Goal: Obtain resource: Obtain resource

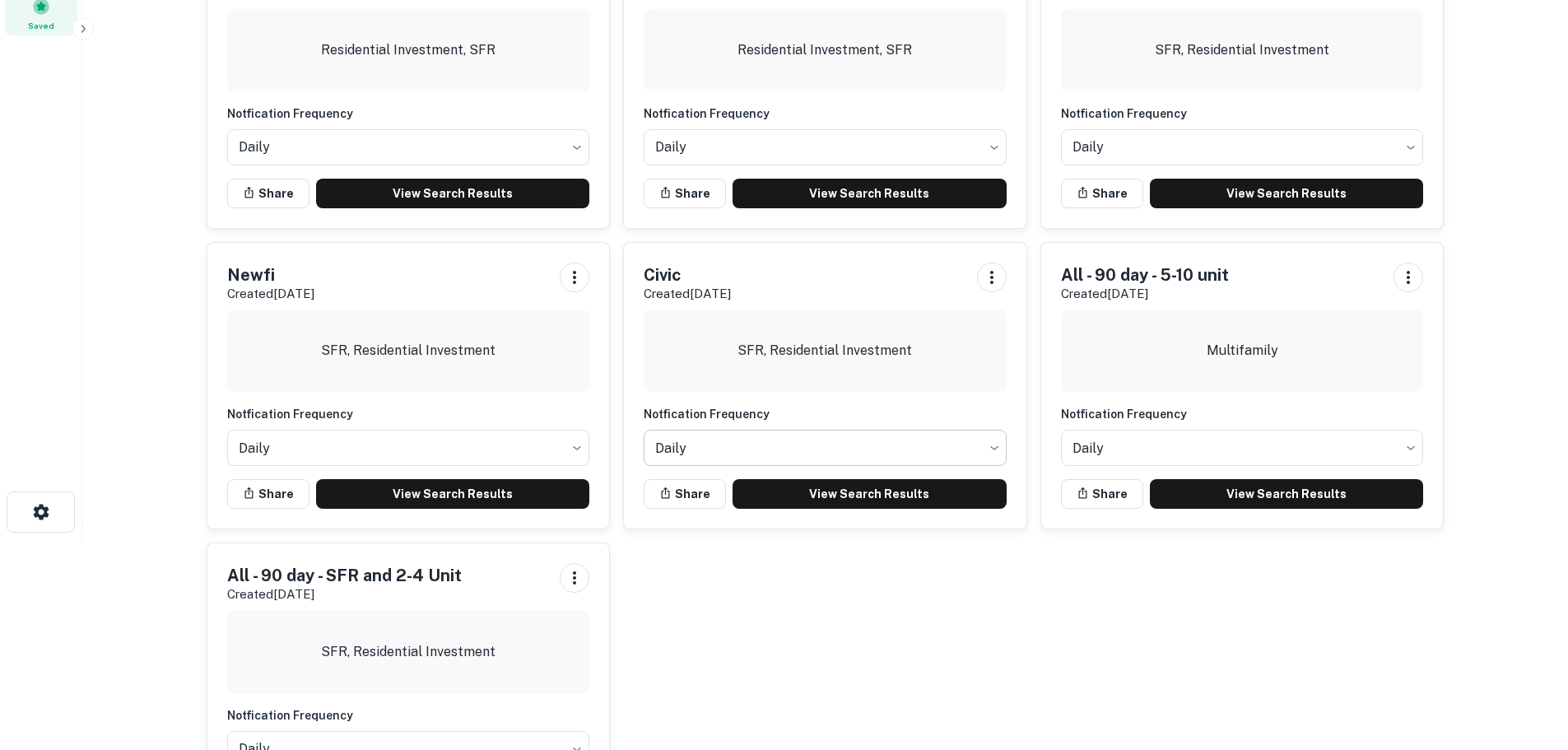
scroll to position [247, 0]
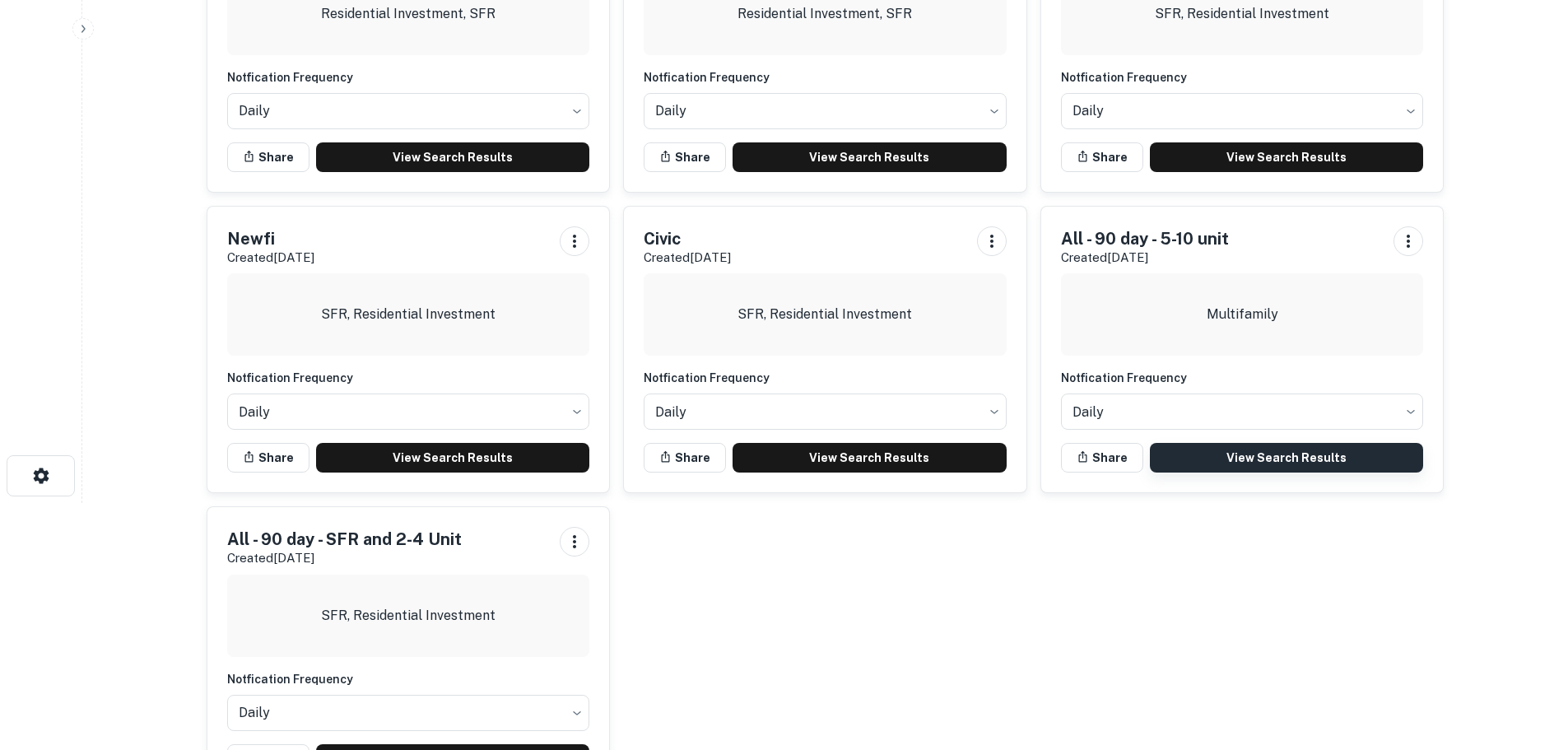
click at [1210, 457] on link "View Search Results" at bounding box center [1287, 458] width 274 height 30
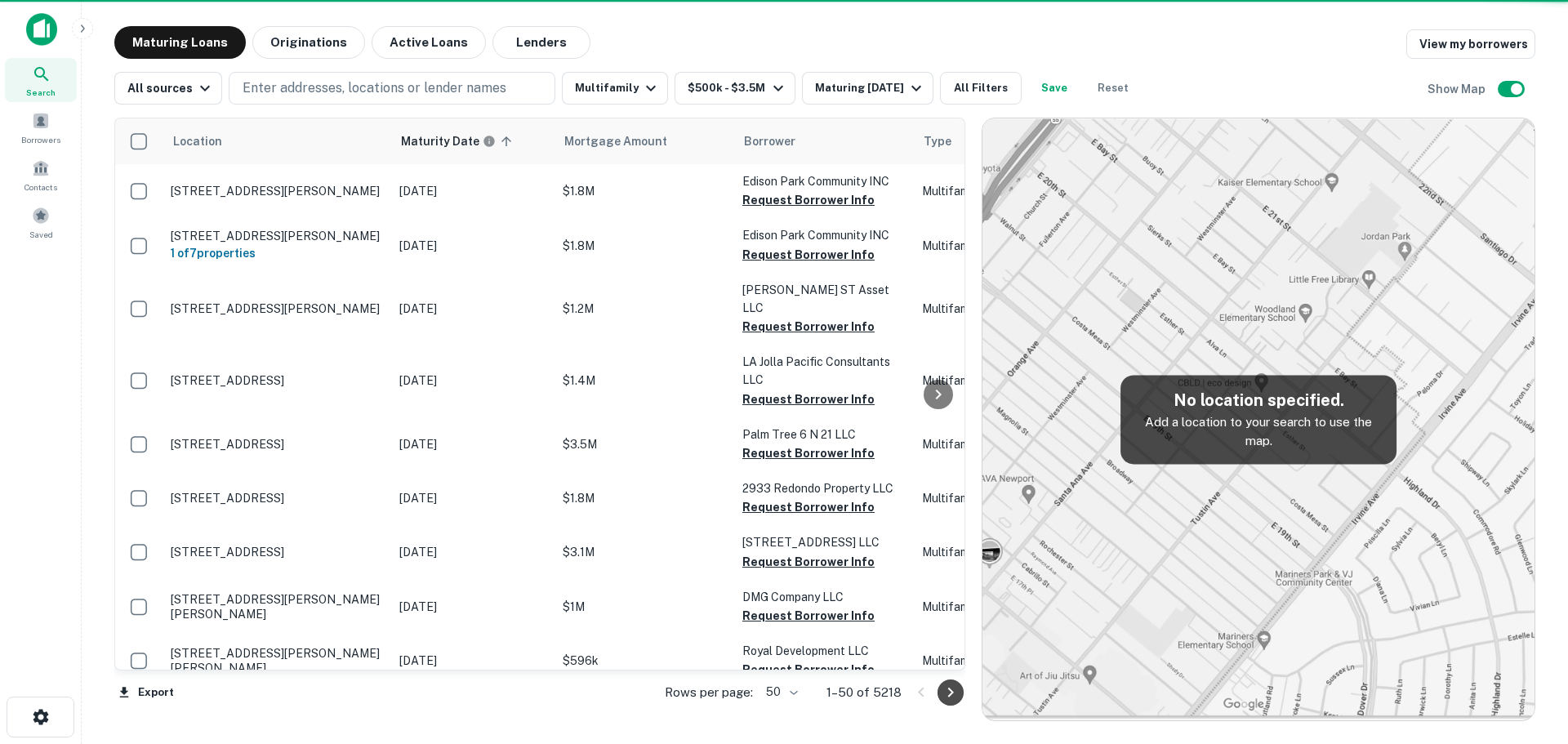
click at [957, 686] on icon "Go to next page" at bounding box center [951, 692] width 20 height 20
click at [957, 686] on div "Export Rows per page: 50 ** 1–50 of 5218" at bounding box center [540, 692] width 851 height 44
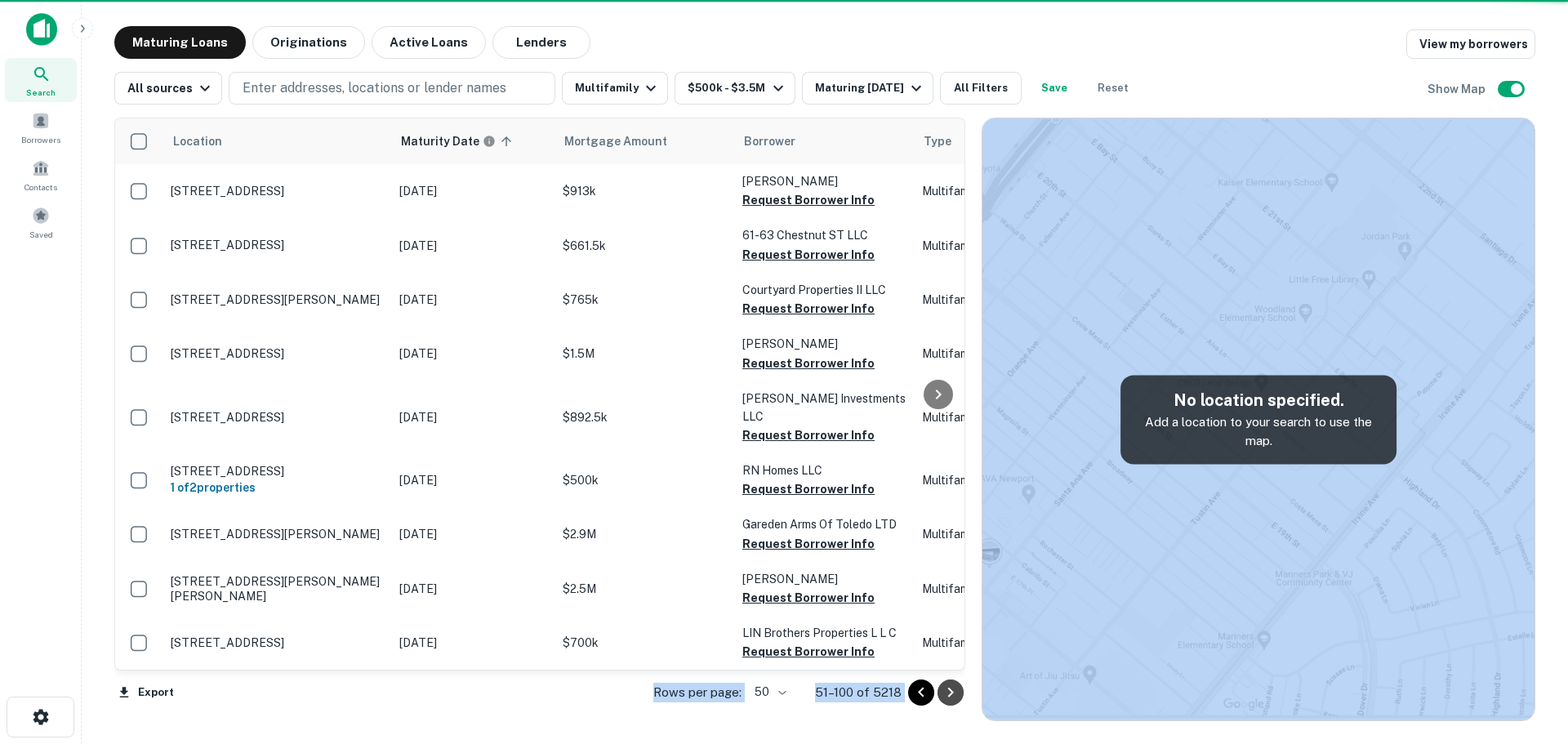
click at [957, 686] on icon "Go to next page" at bounding box center [951, 692] width 20 height 20
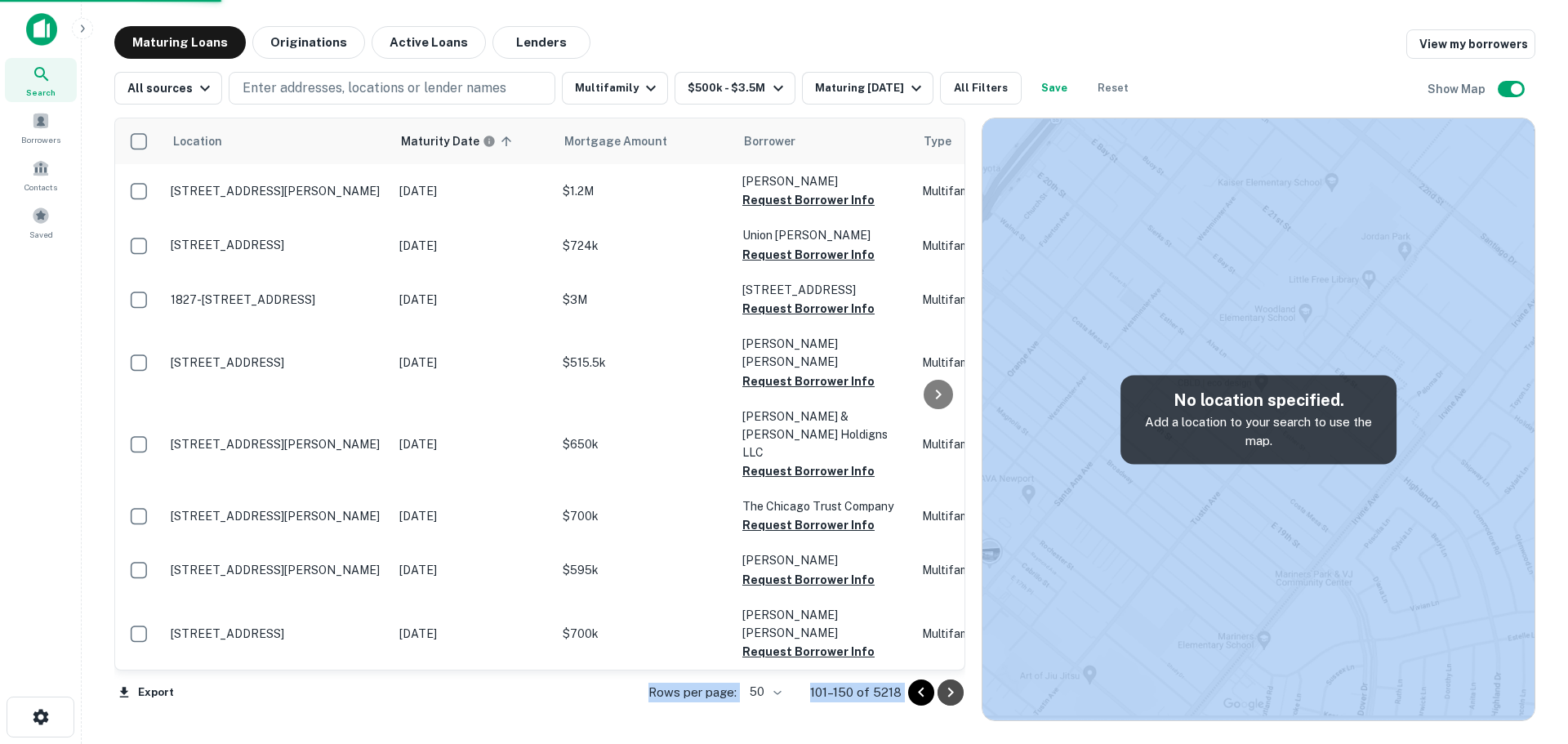
click at [957, 686] on icon "Go to next page" at bounding box center [951, 692] width 20 height 20
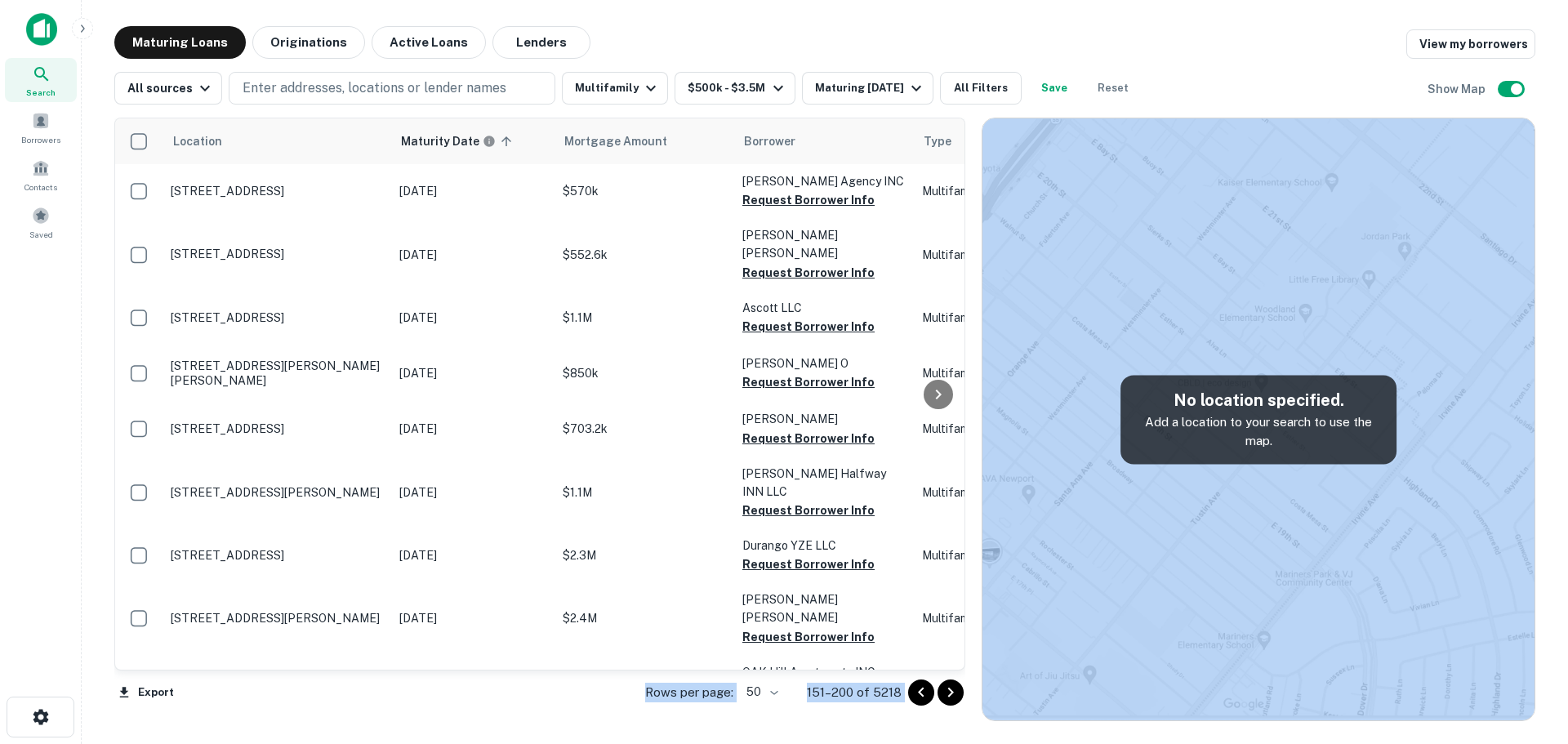
click at [957, 688] on icon "Go to next page" at bounding box center [951, 692] width 20 height 20
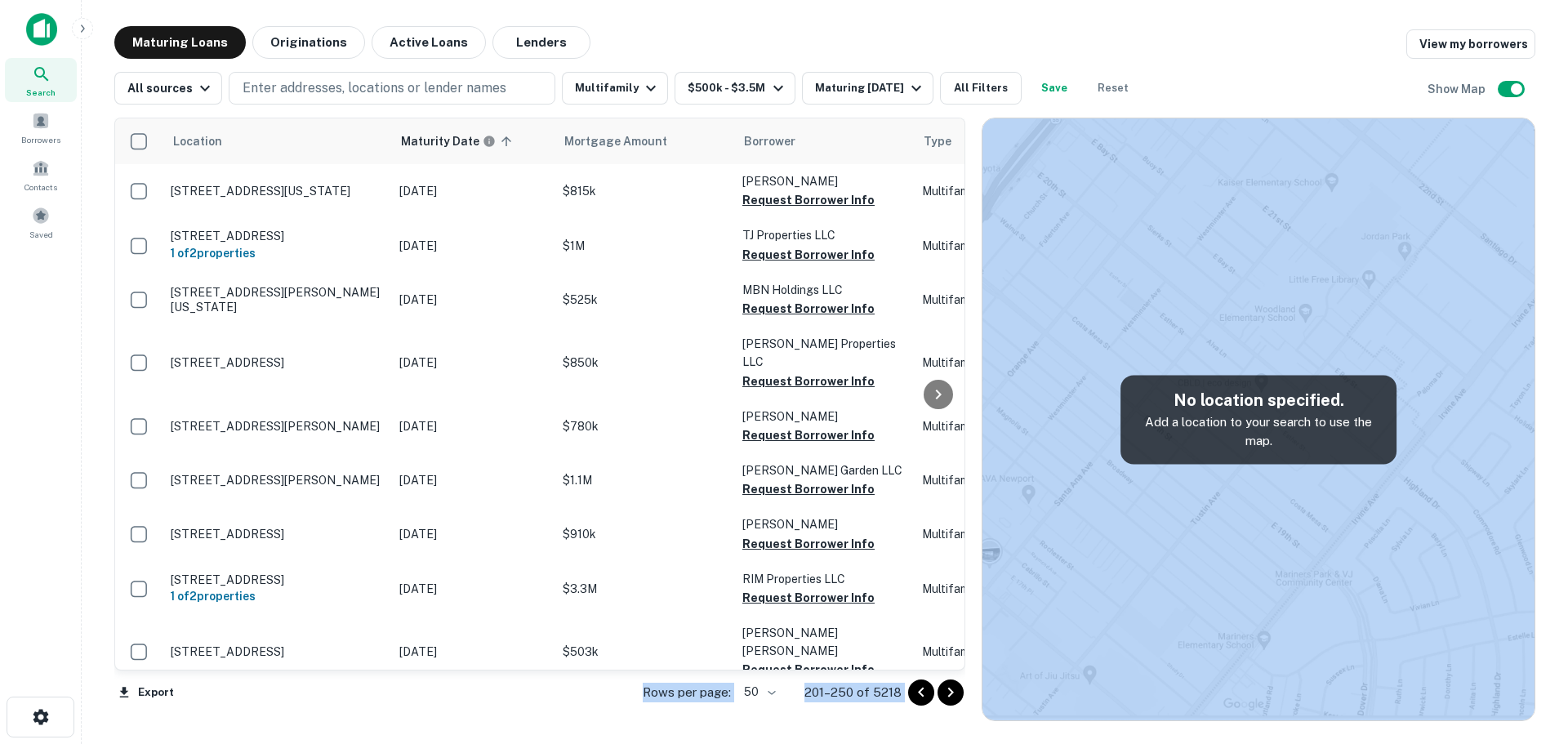
click at [957, 688] on icon "Go to next page" at bounding box center [951, 692] width 20 height 20
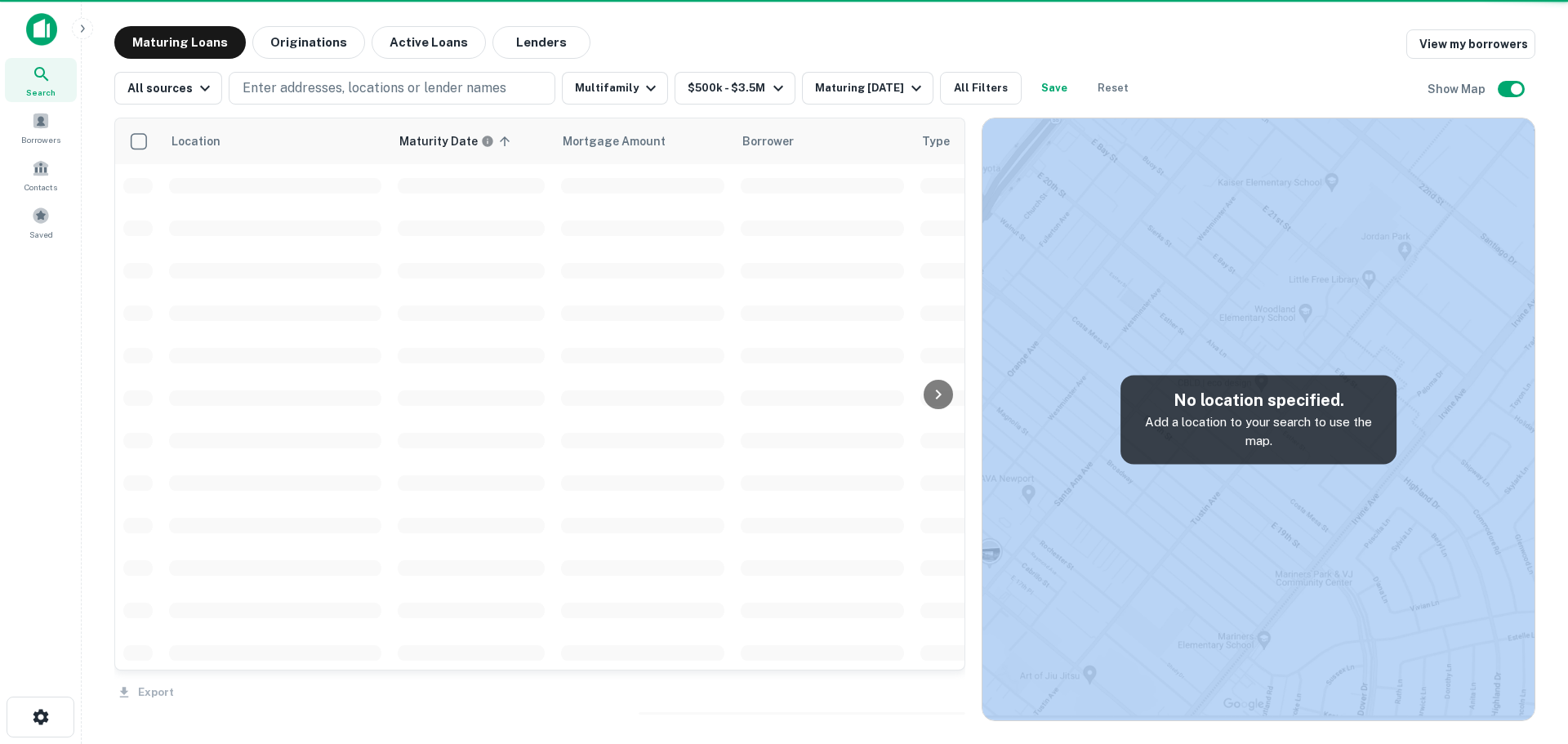
click at [957, 688] on div "Export" at bounding box center [540, 687] width 851 height 35
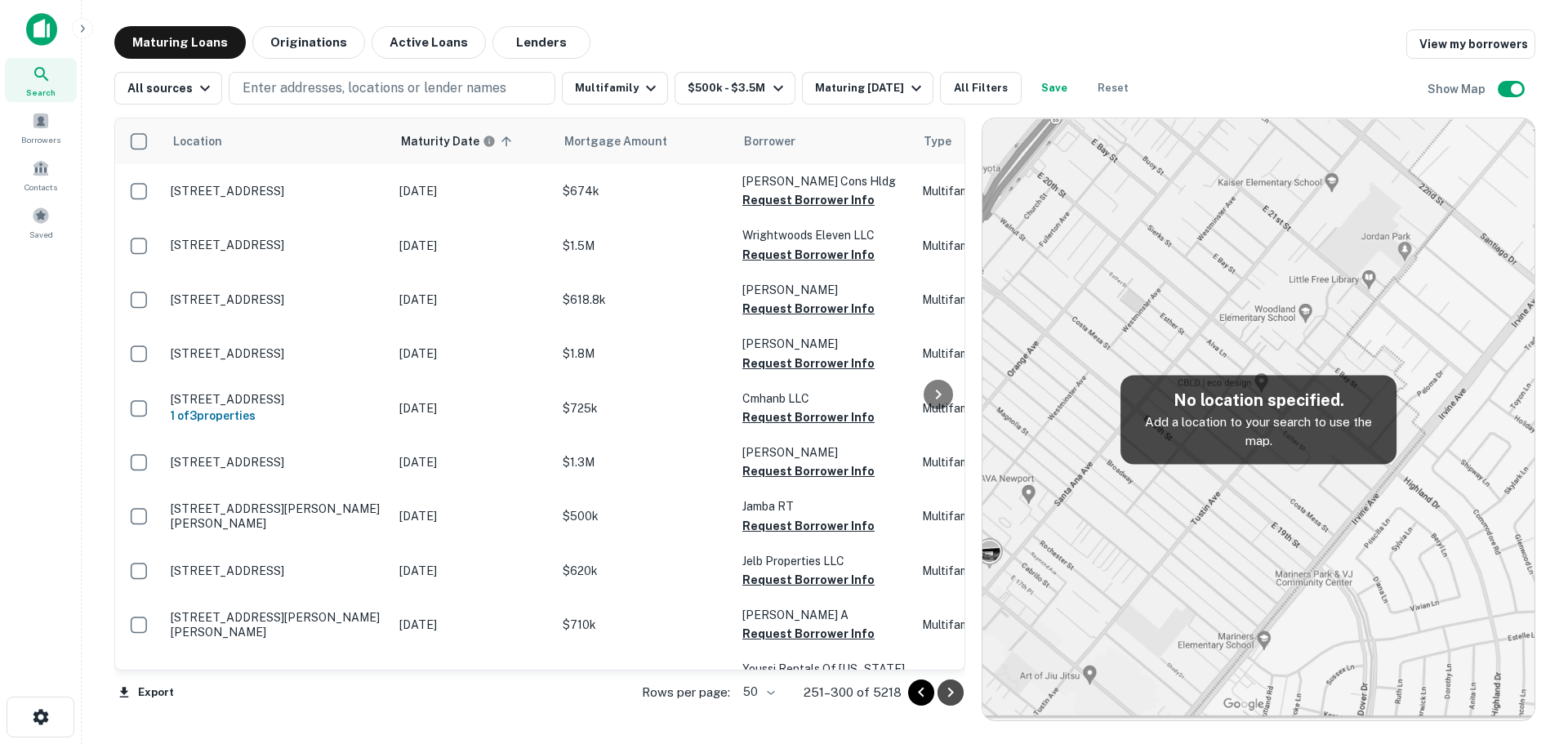
click at [956, 688] on icon "Go to next page" at bounding box center [951, 692] width 20 height 20
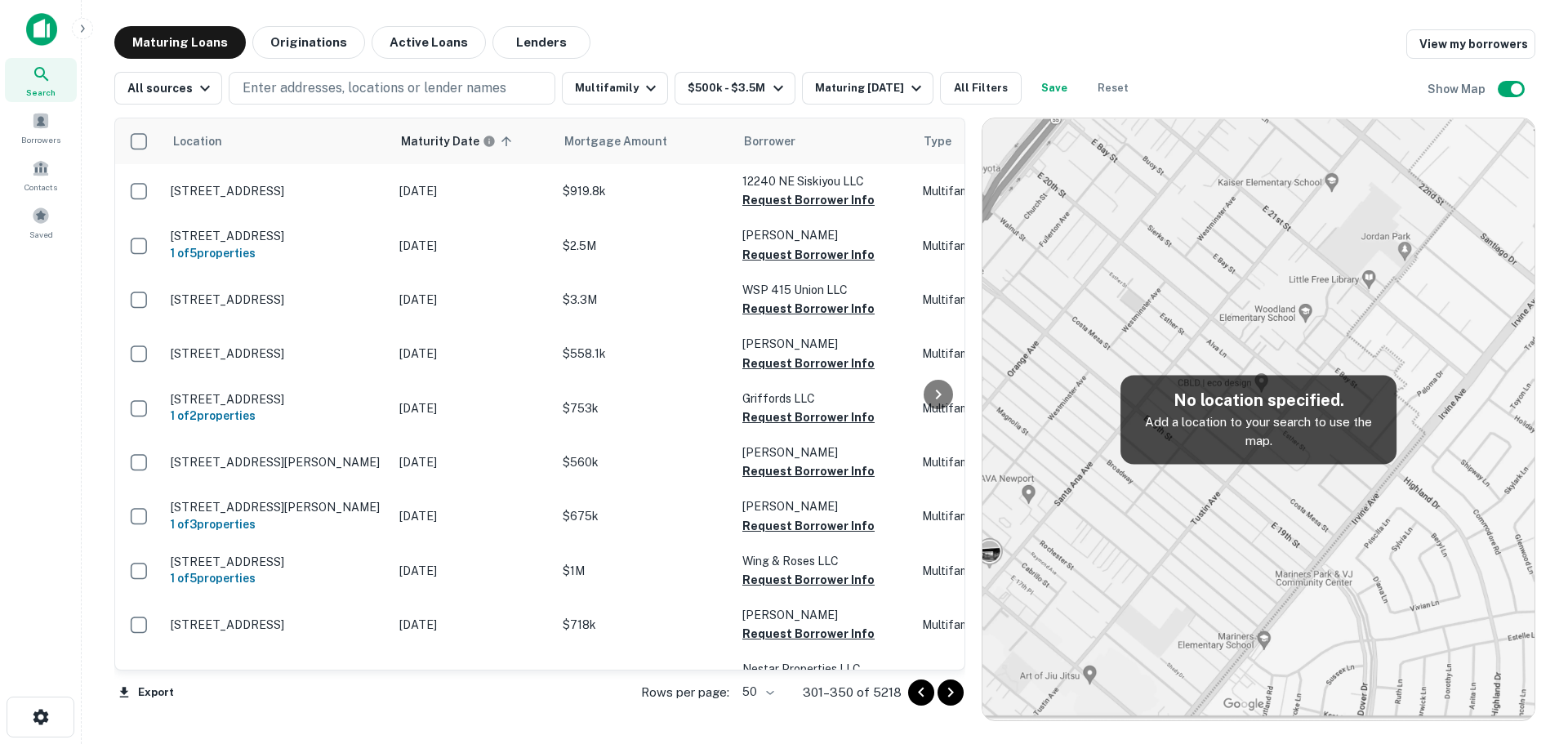
click at [953, 698] on icon "Go to next page" at bounding box center [951, 692] width 20 height 20
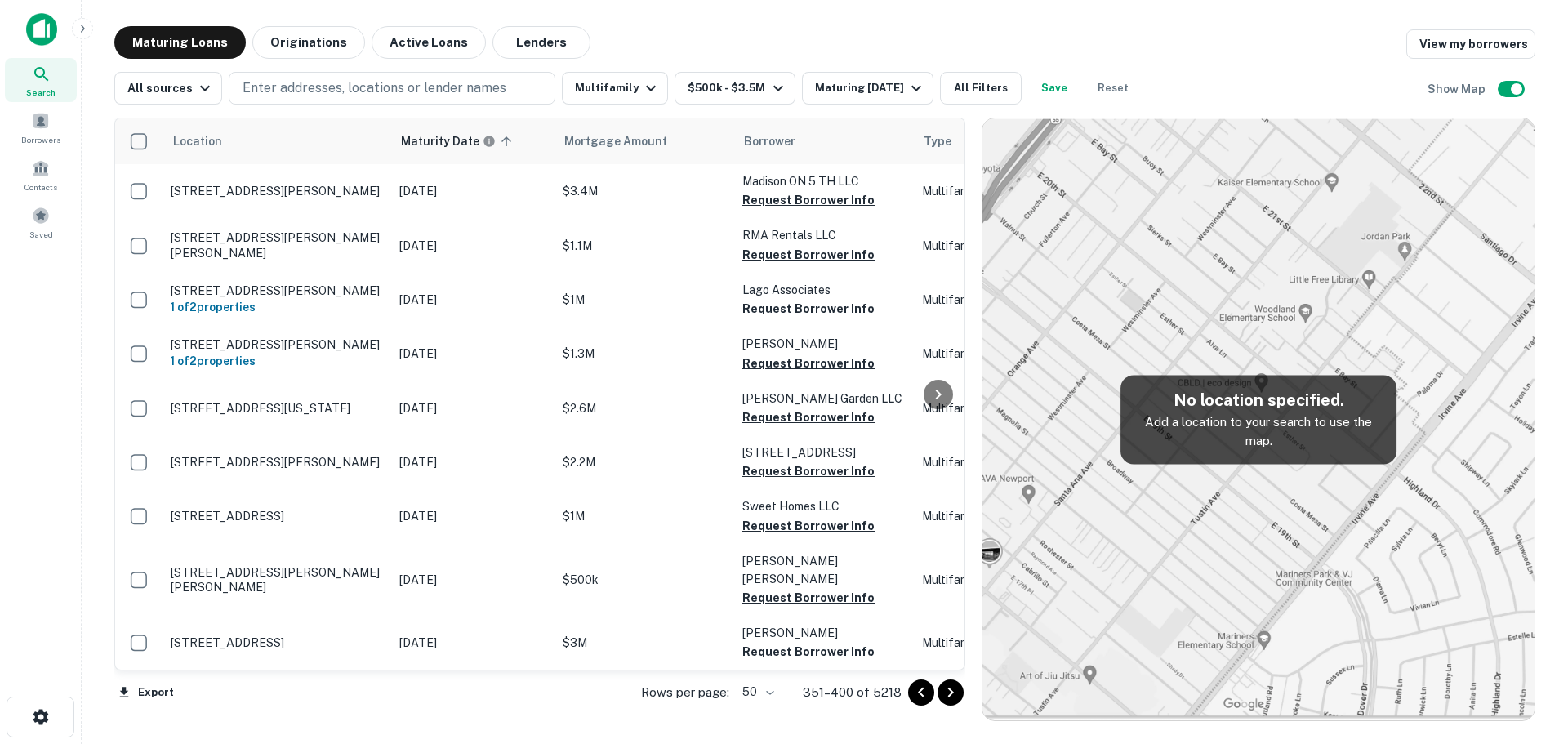
click at [957, 695] on icon "Go to next page" at bounding box center [951, 692] width 20 height 20
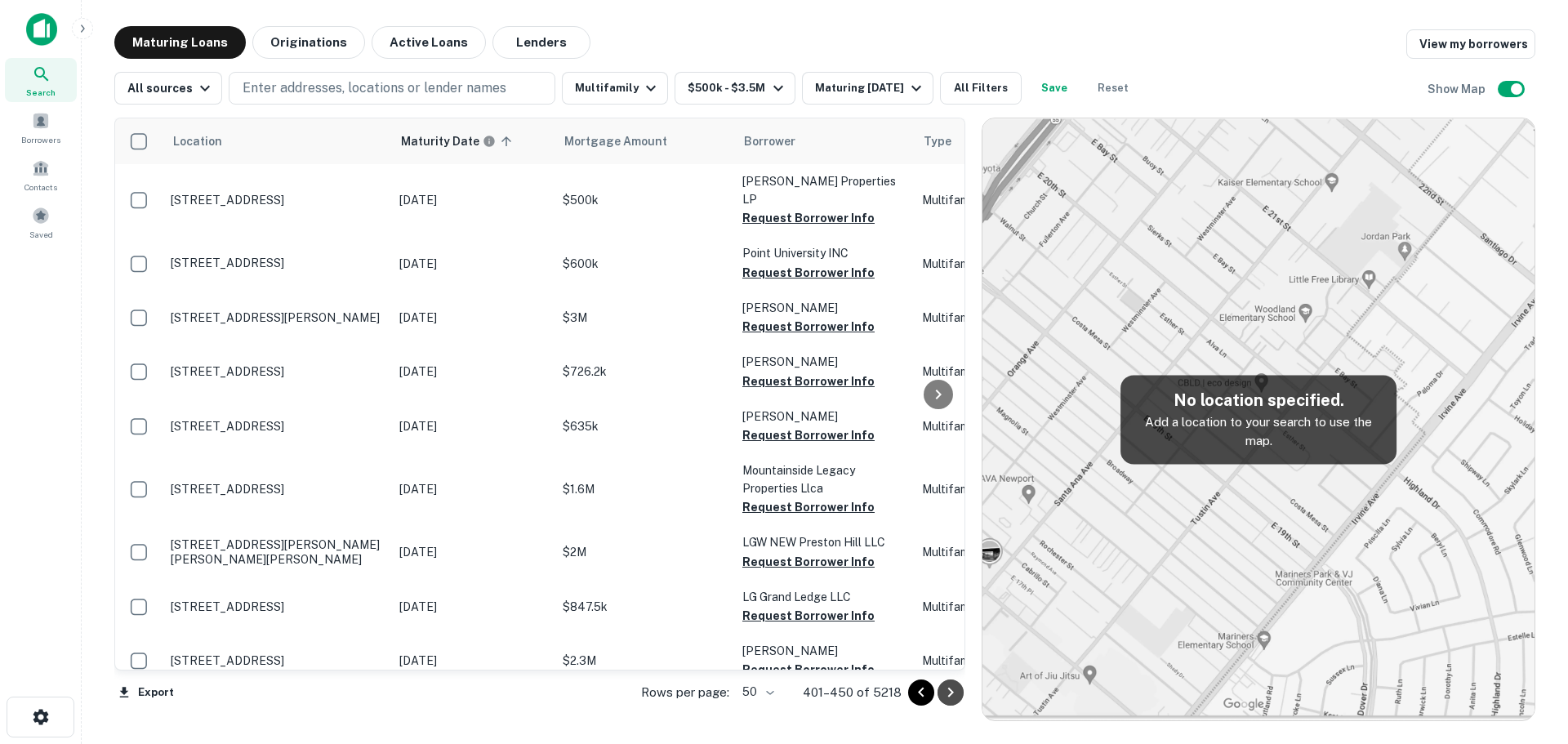
click at [957, 695] on icon "Go to next page" at bounding box center [951, 692] width 20 height 20
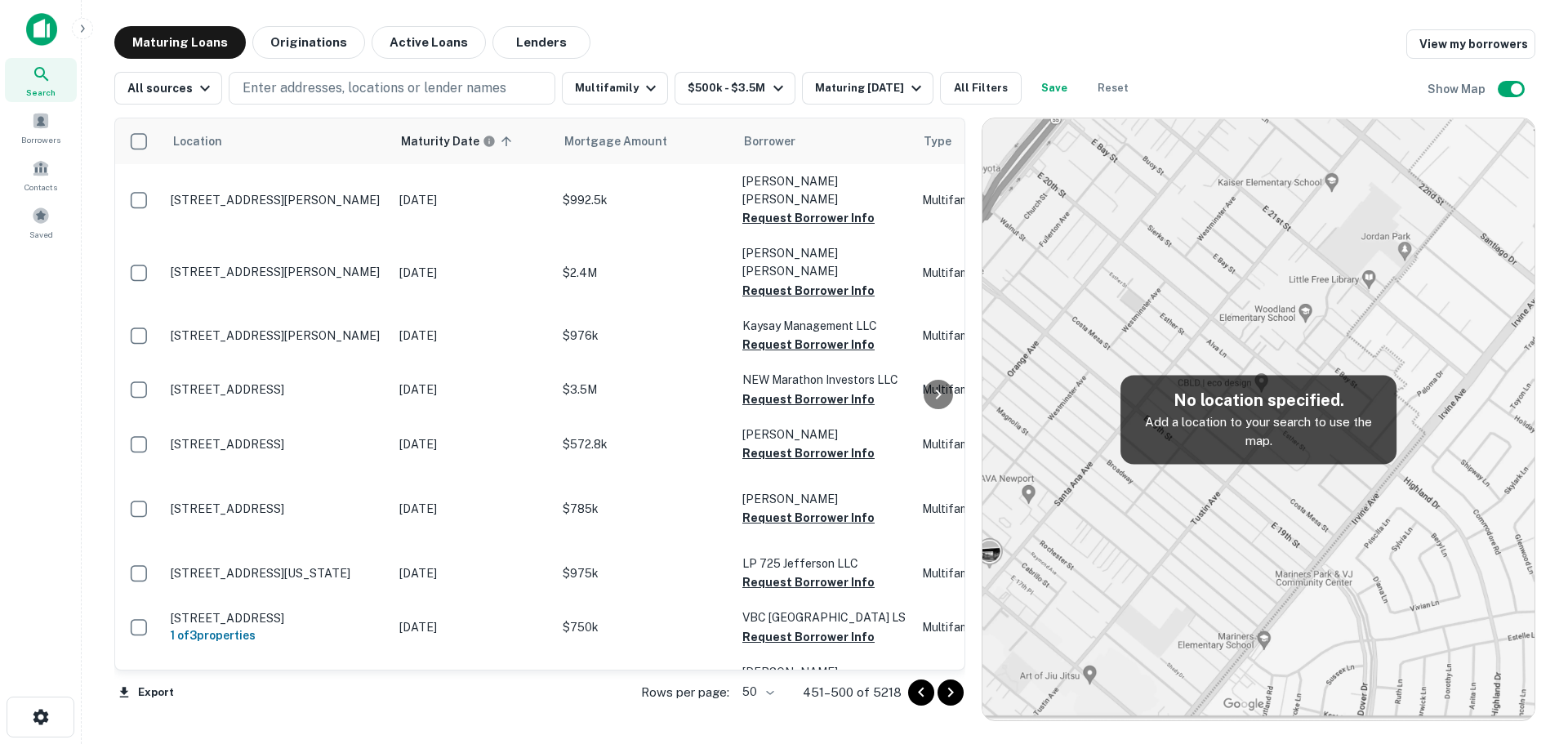
click at [949, 693] on icon "Go to next page" at bounding box center [951, 692] width 20 height 20
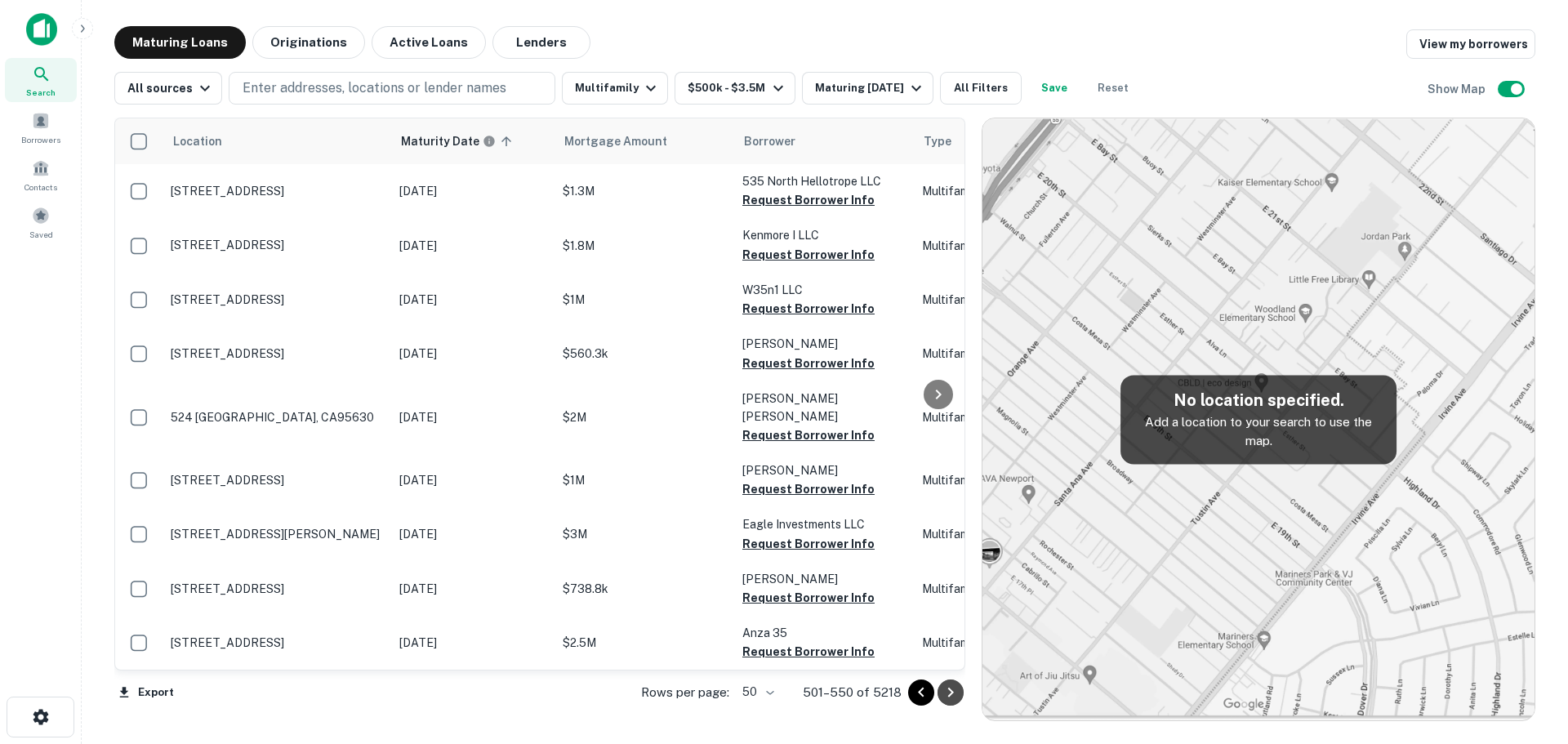
click at [949, 693] on icon "Go to next page" at bounding box center [951, 692] width 20 height 20
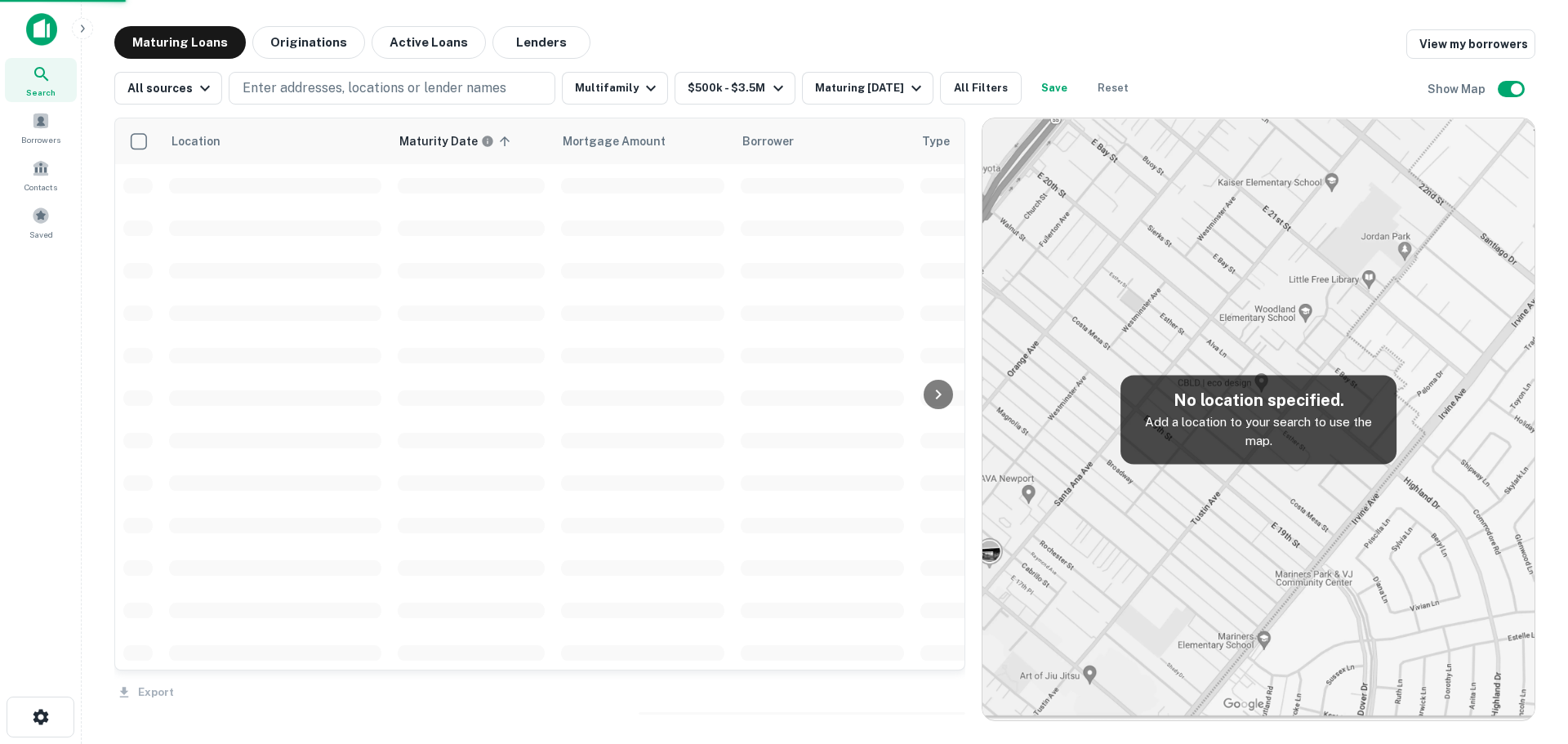
click at [949, 693] on div "Export" at bounding box center [540, 687] width 851 height 35
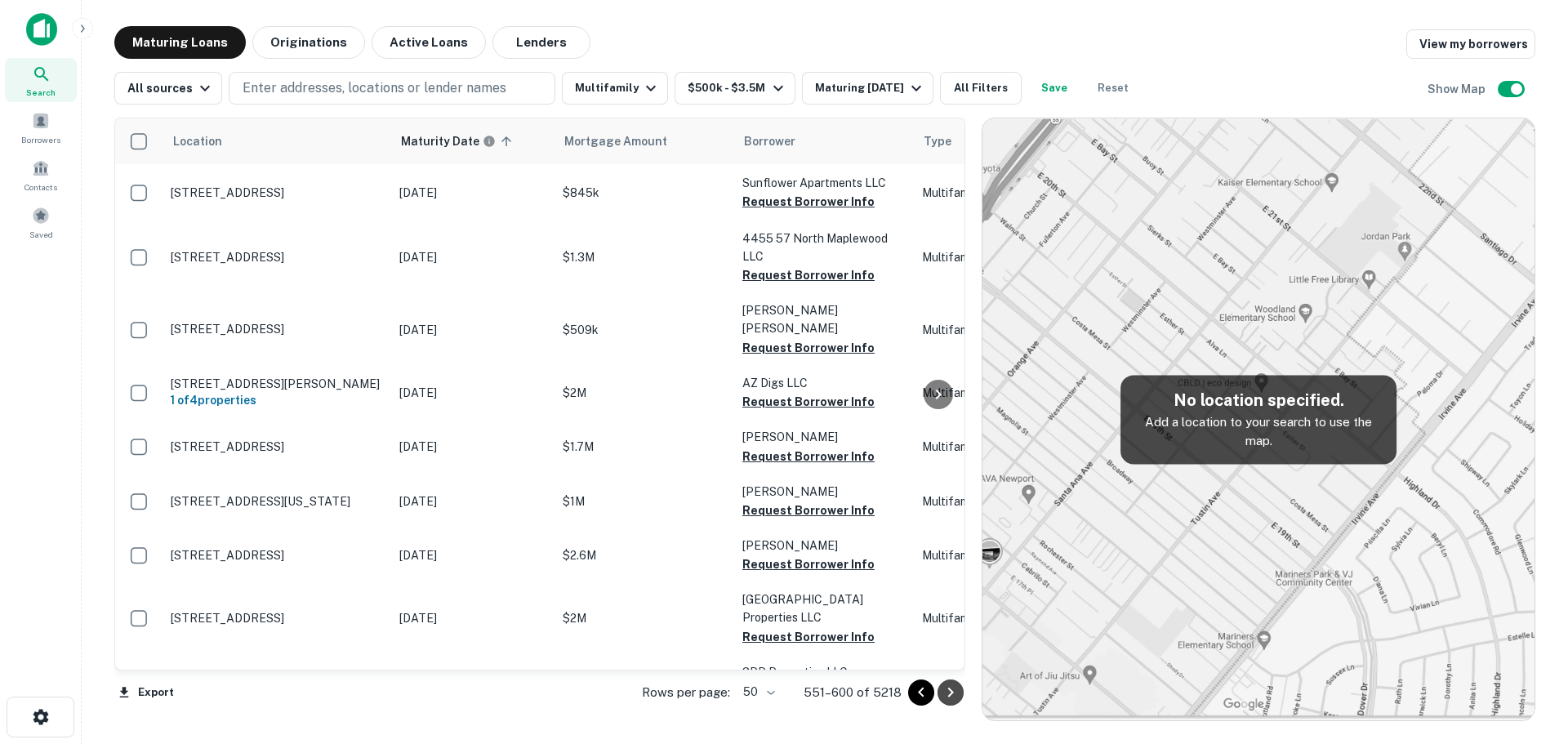
click at [949, 693] on icon "Go to next page" at bounding box center [951, 692] width 20 height 20
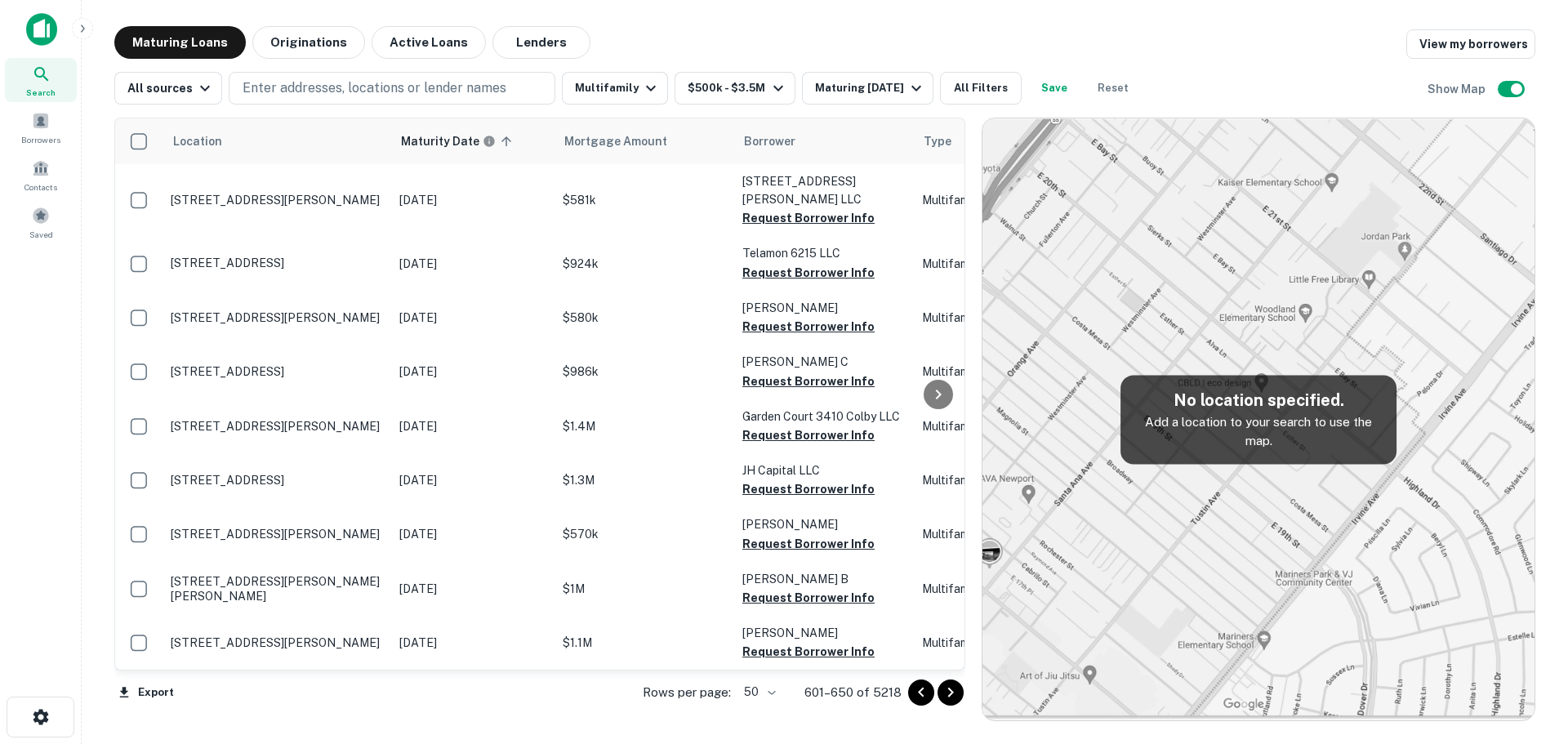
click at [949, 693] on icon "Go to next page" at bounding box center [951, 692] width 20 height 20
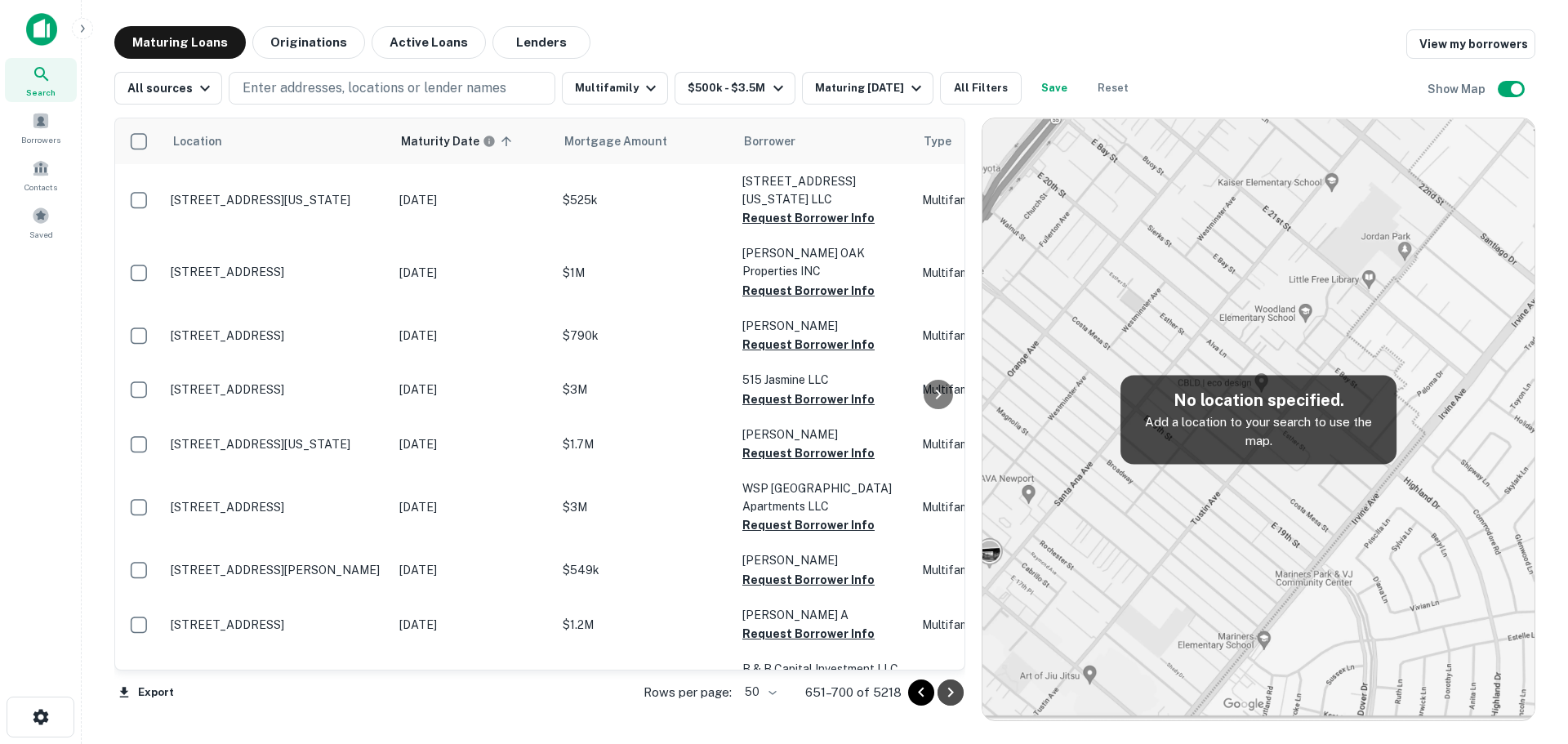
click at [949, 693] on icon "Go to next page" at bounding box center [951, 692] width 20 height 20
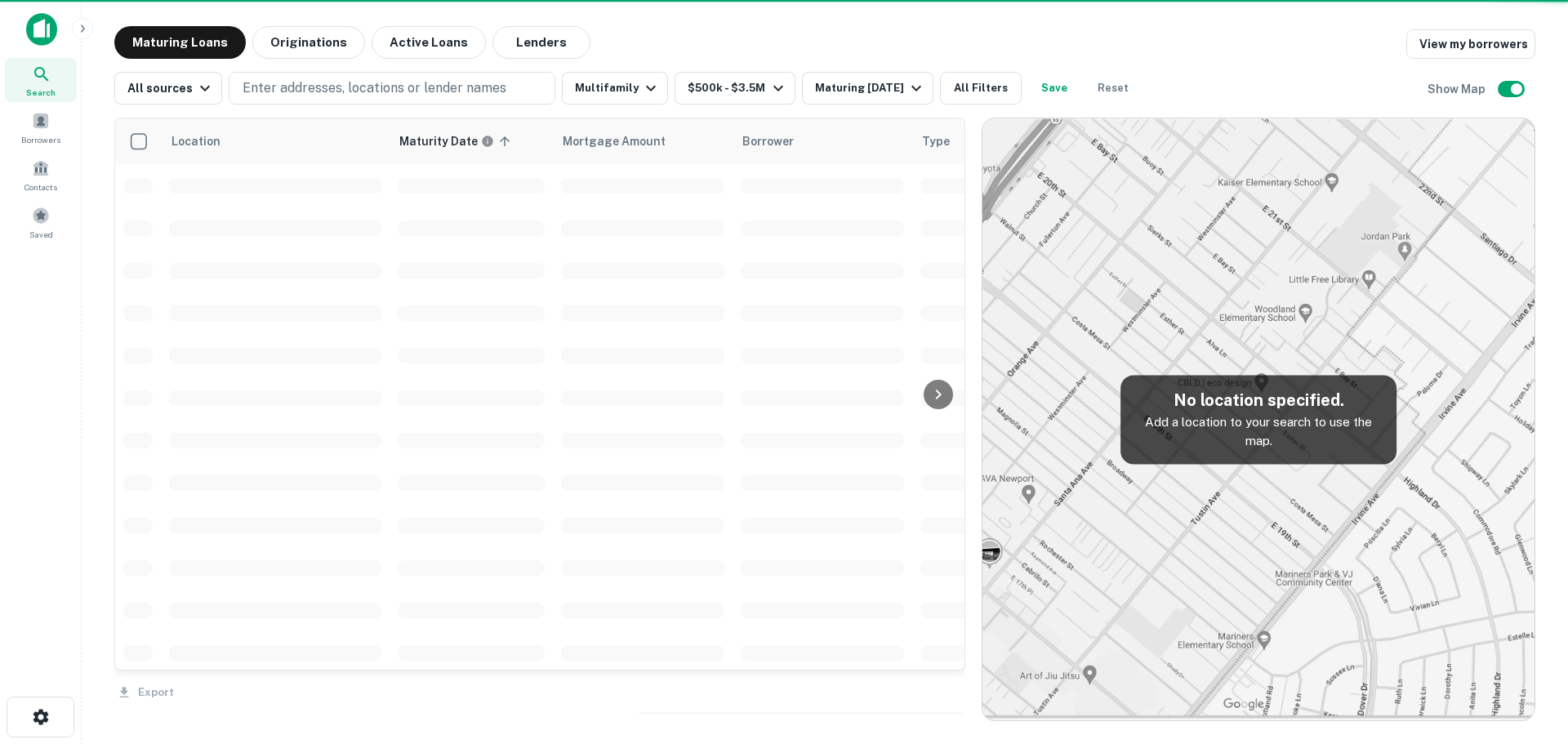
click at [949, 693] on div "Export" at bounding box center [540, 687] width 851 height 35
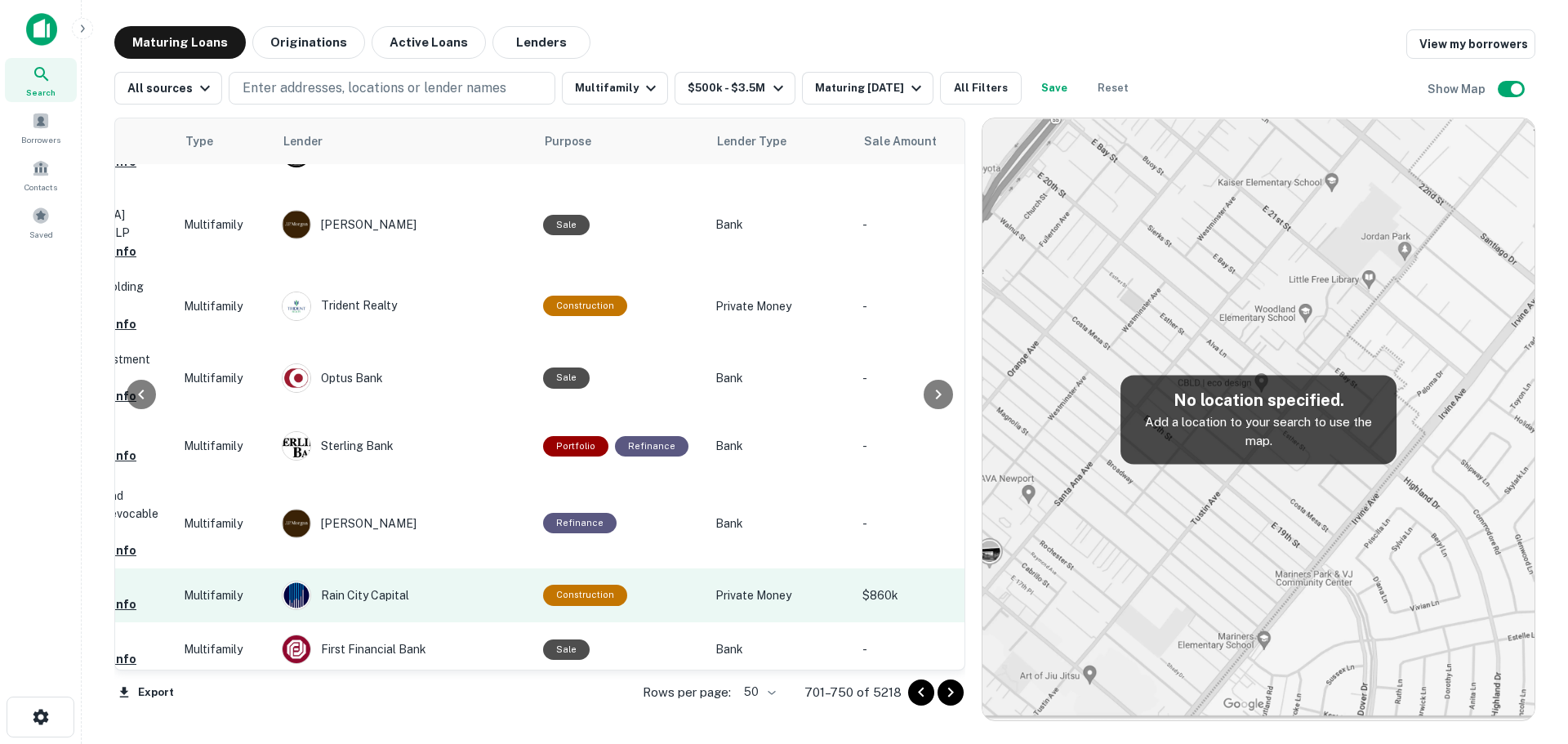
scroll to position [1143, 738]
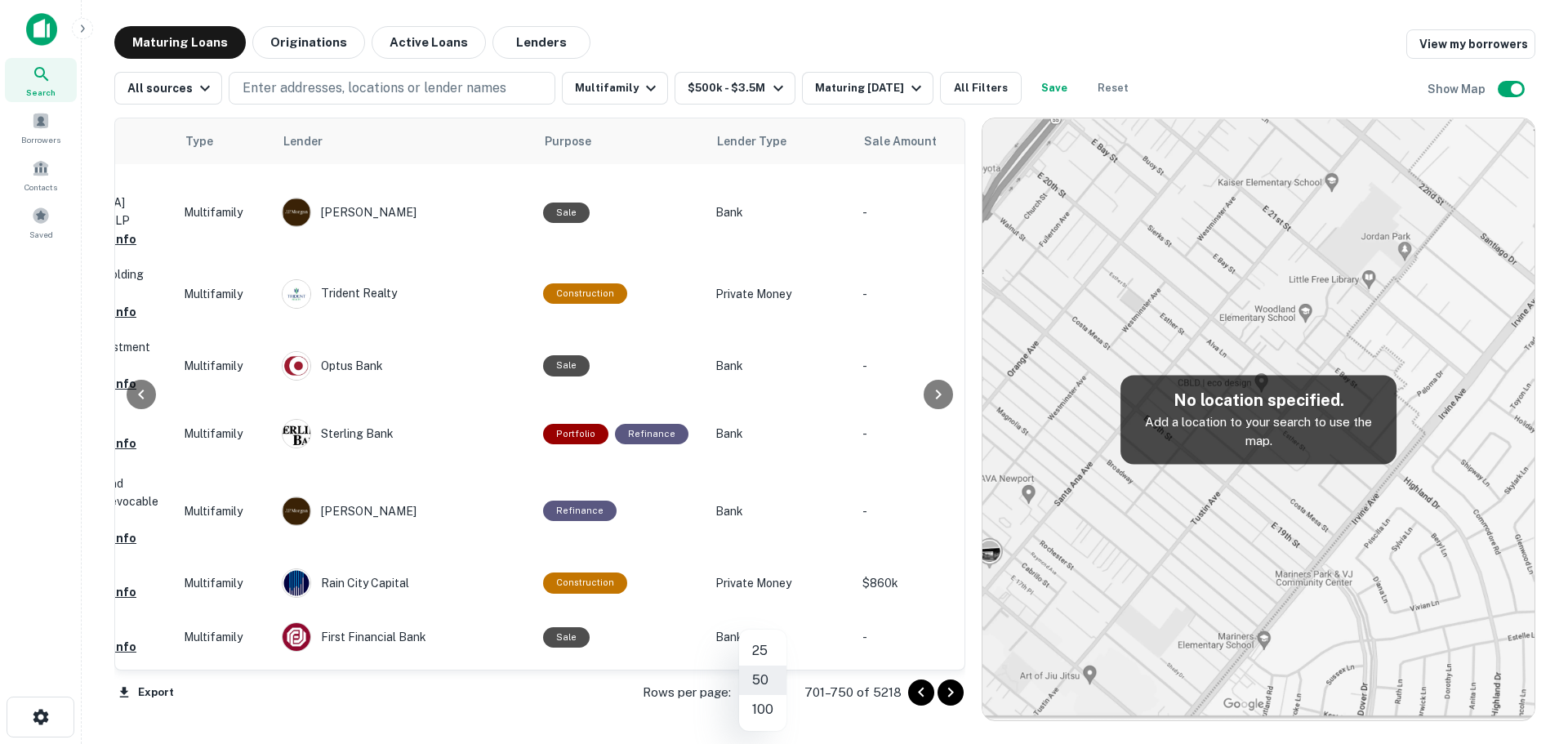
click at [764, 691] on body "Search Borrowers Contacts Saved Maturing Loans Originations Active Loans Lender…" at bounding box center [784, 372] width 1568 height 744
click at [763, 652] on li "25" at bounding box center [763, 651] width 48 height 30
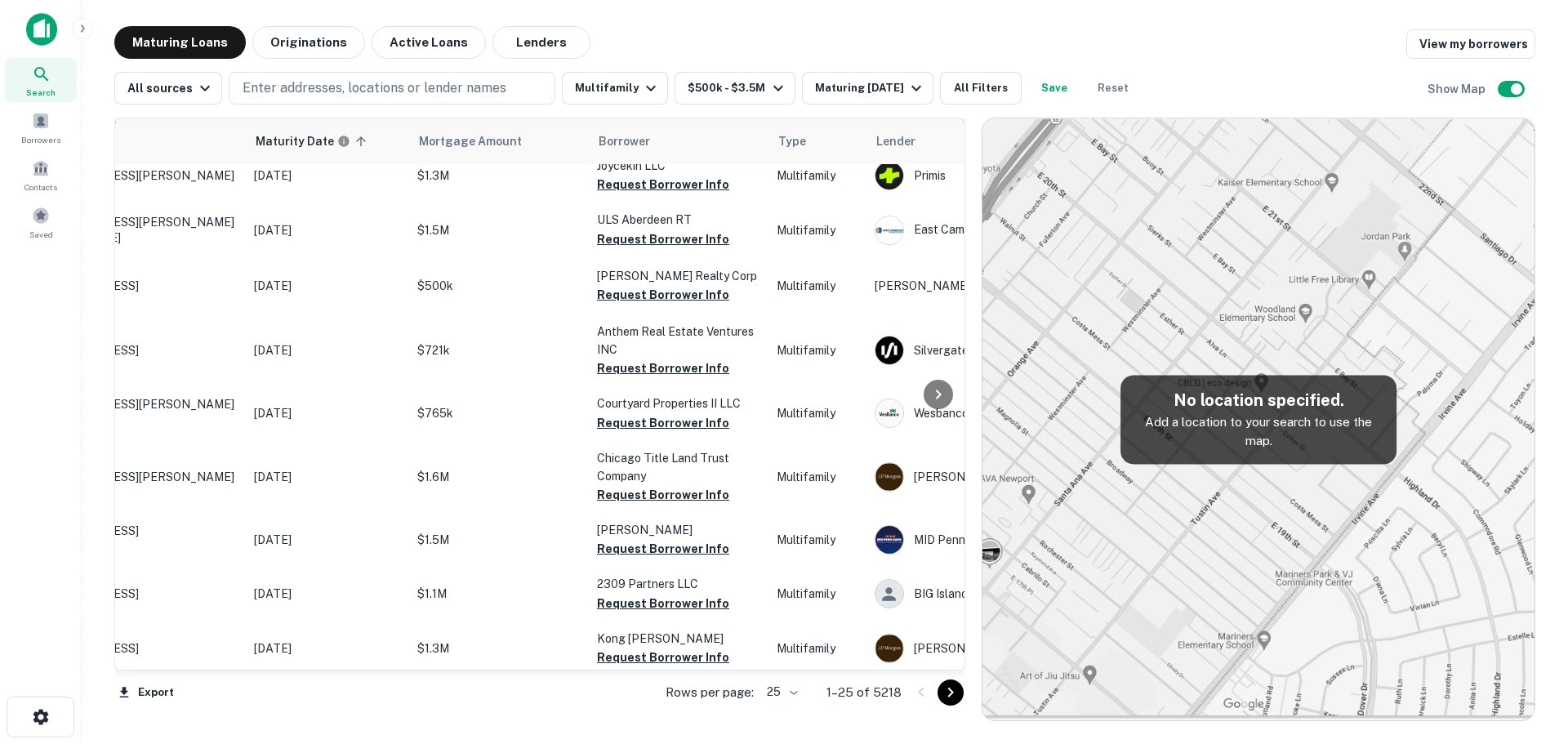
scroll to position [918, 0]
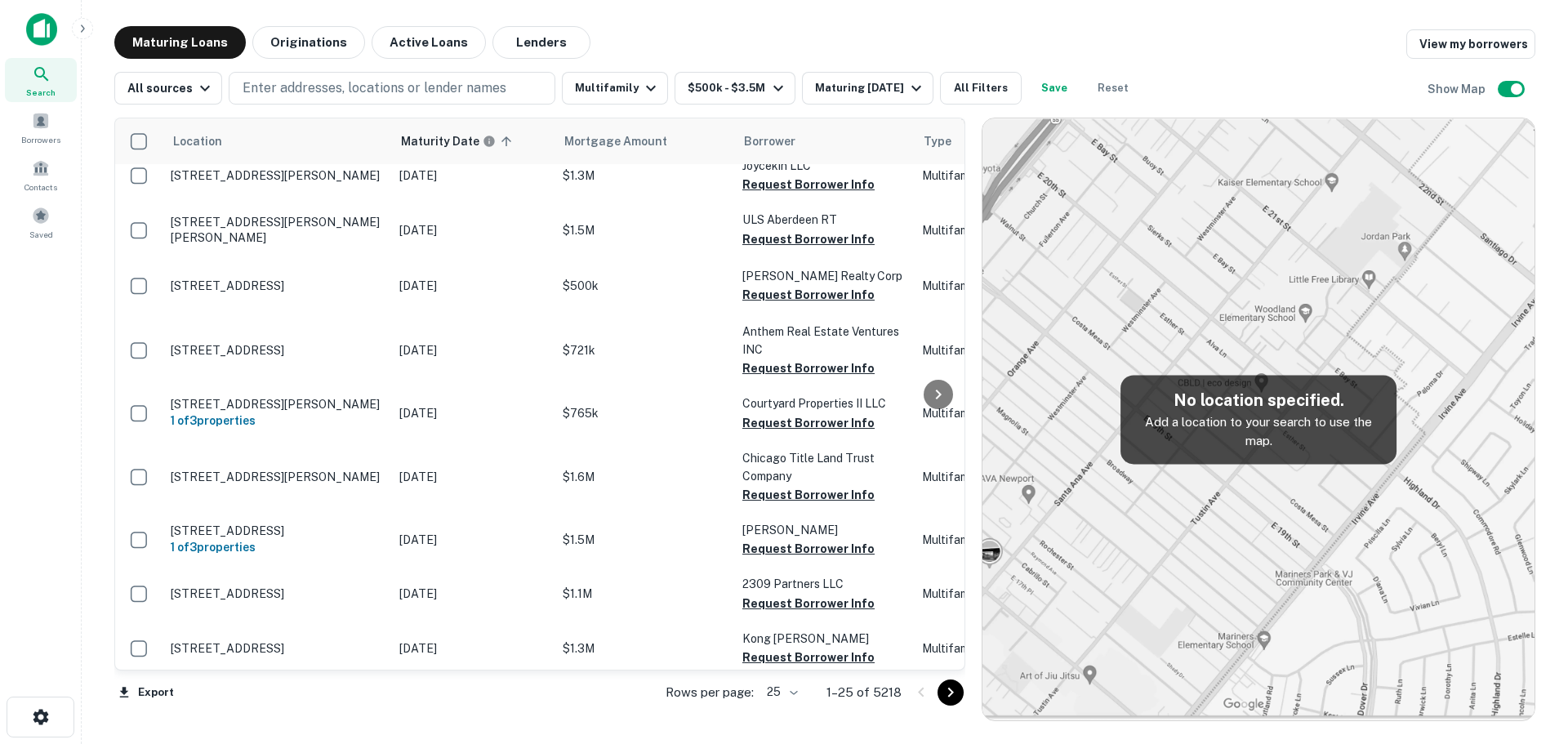
click at [880, 688] on p "1–25 of 5218" at bounding box center [863, 692] width 75 height 20
click at [949, 693] on icon "Go to next page" at bounding box center [951, 692] width 20 height 20
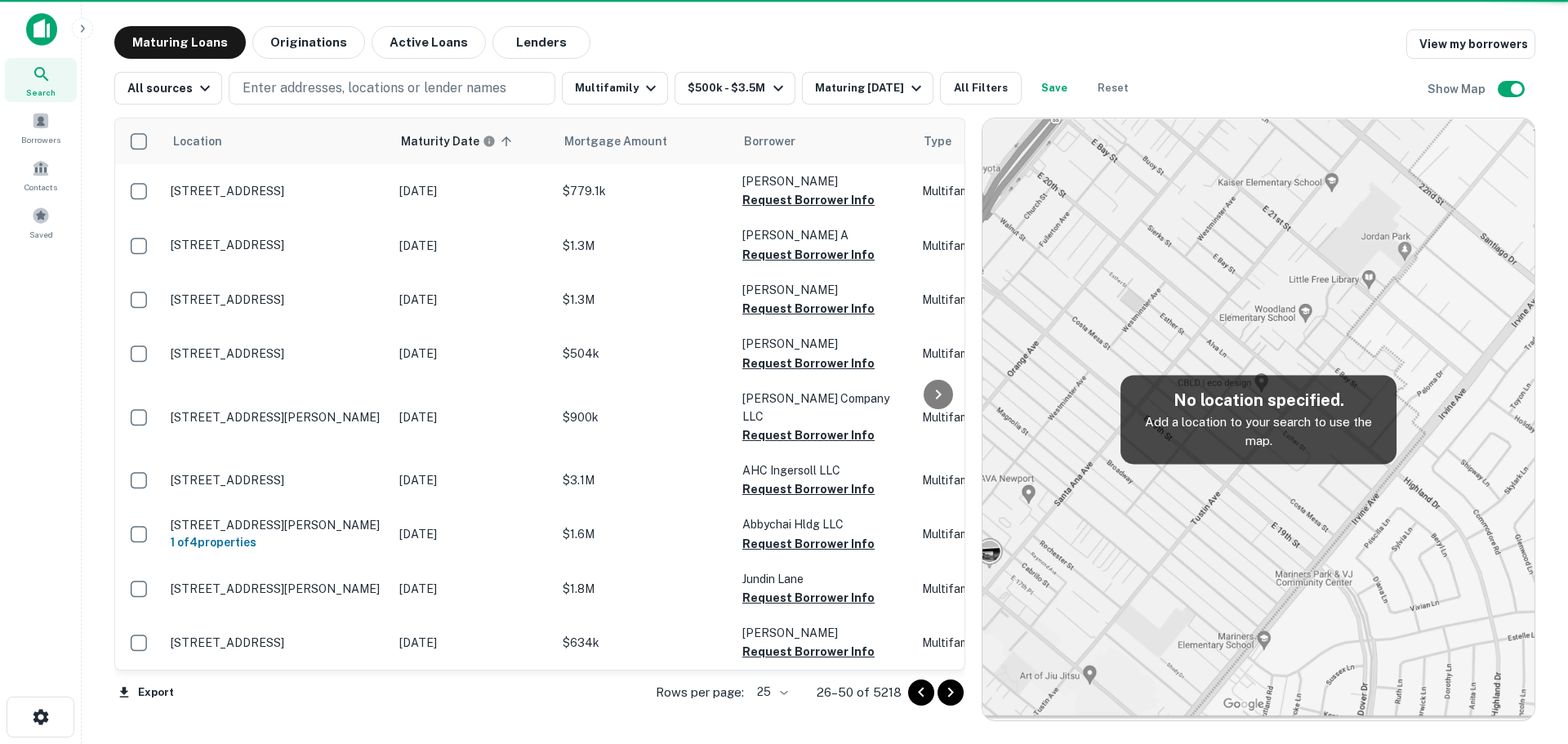
scroll to position [889, 0]
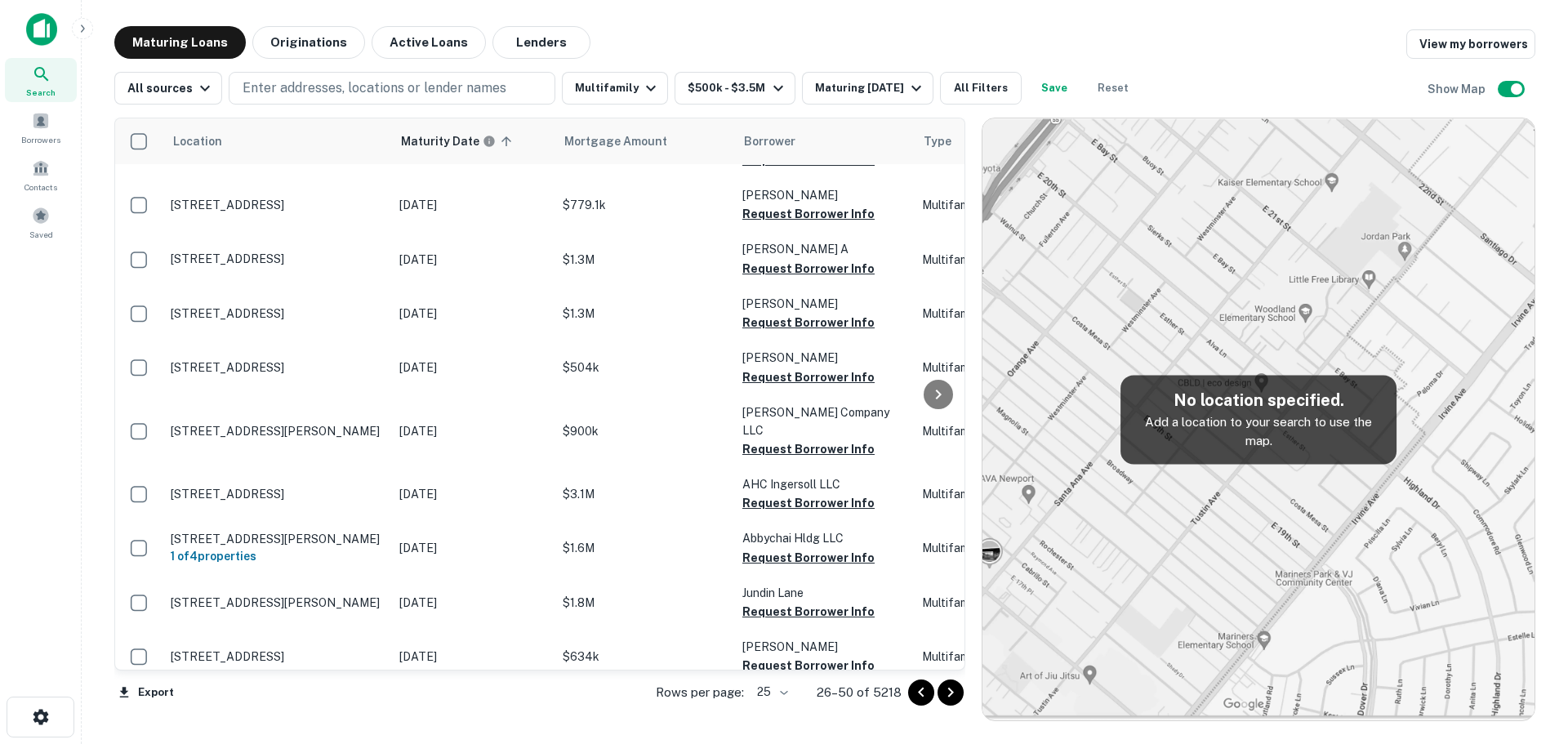
click at [949, 693] on icon "Go to next page" at bounding box center [951, 692] width 20 height 20
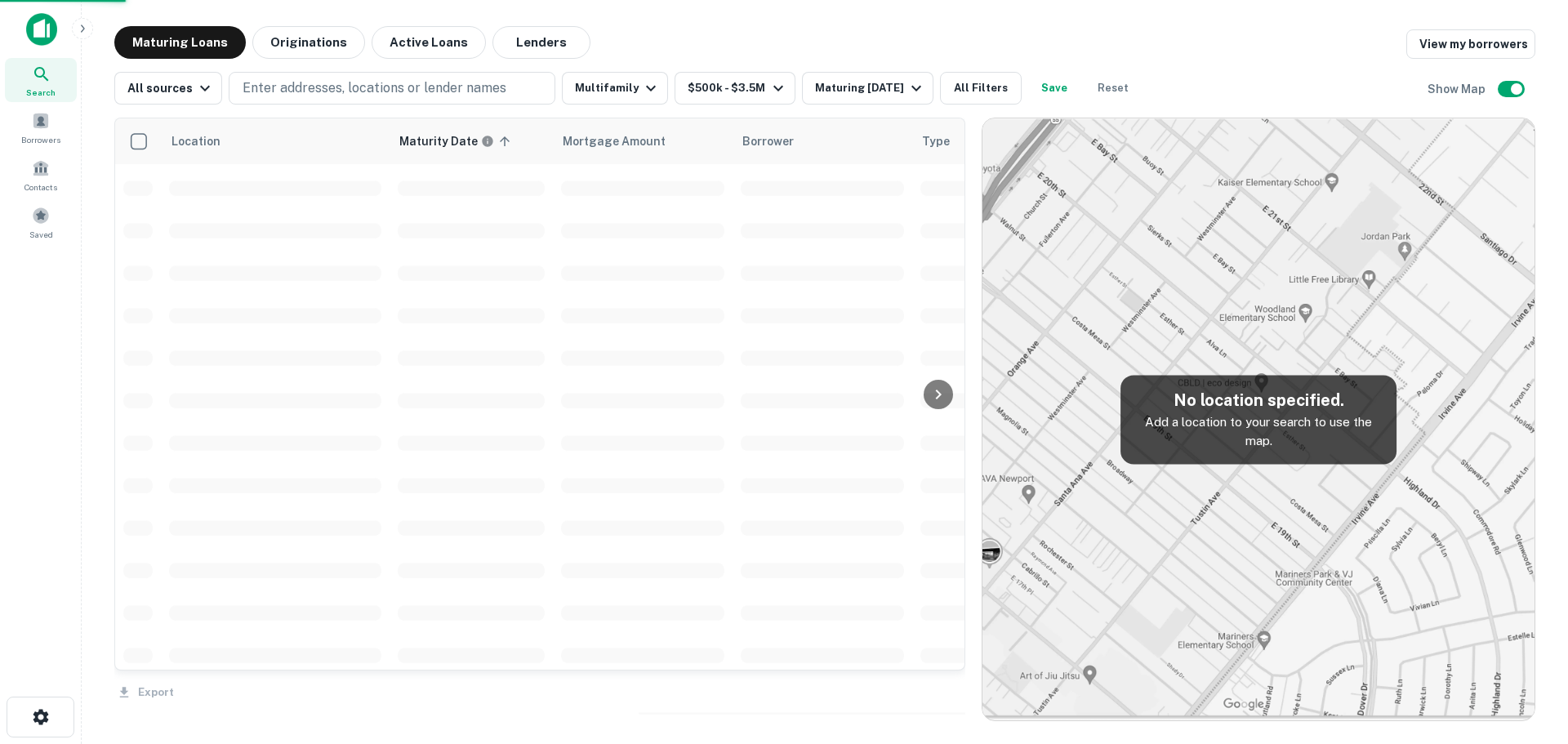
scroll to position [918, 0]
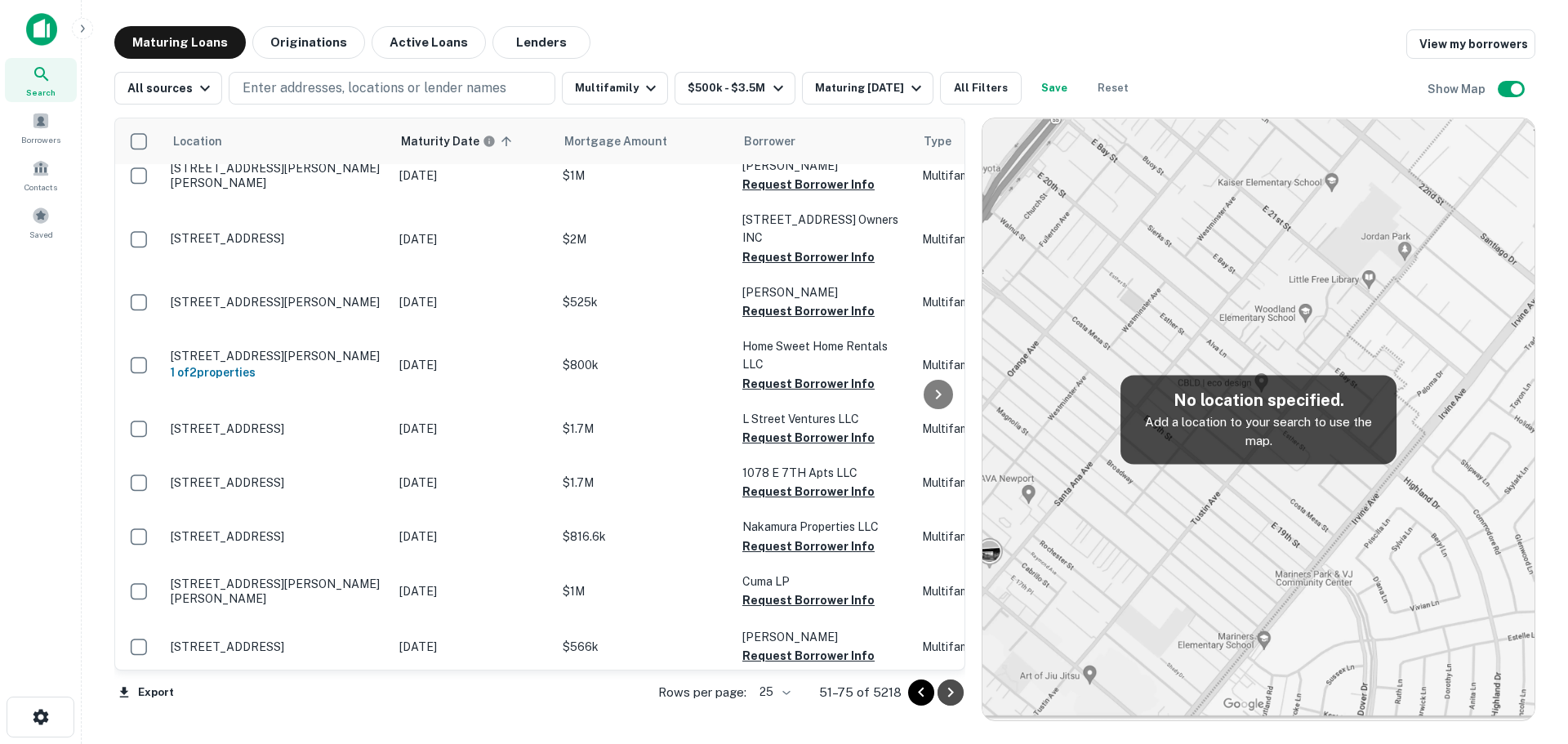
click at [949, 693] on icon "Go to next page" at bounding box center [951, 692] width 20 height 20
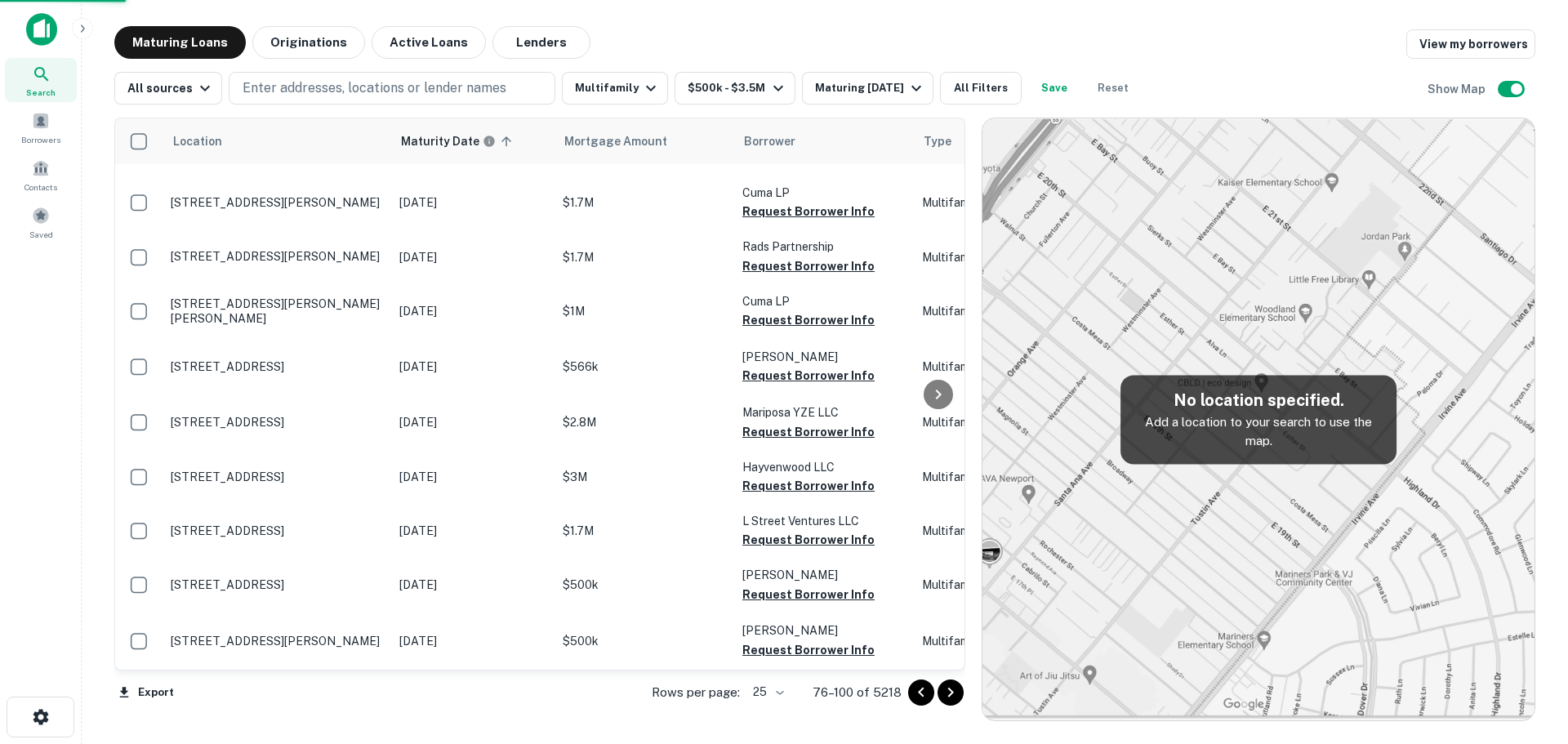
scroll to position [904, 0]
click at [924, 691] on icon "Go to previous page" at bounding box center [921, 692] width 20 height 20
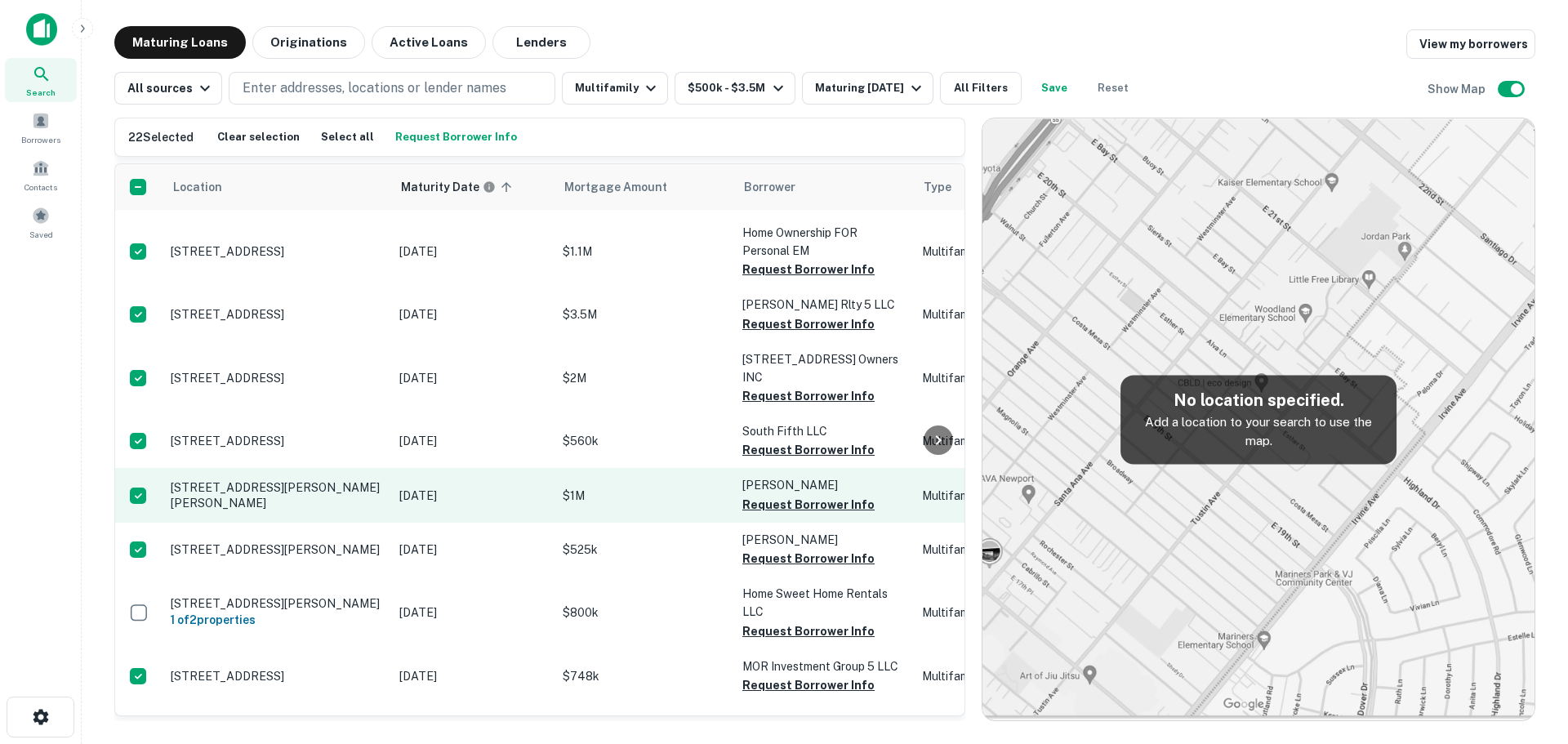
scroll to position [698, 0]
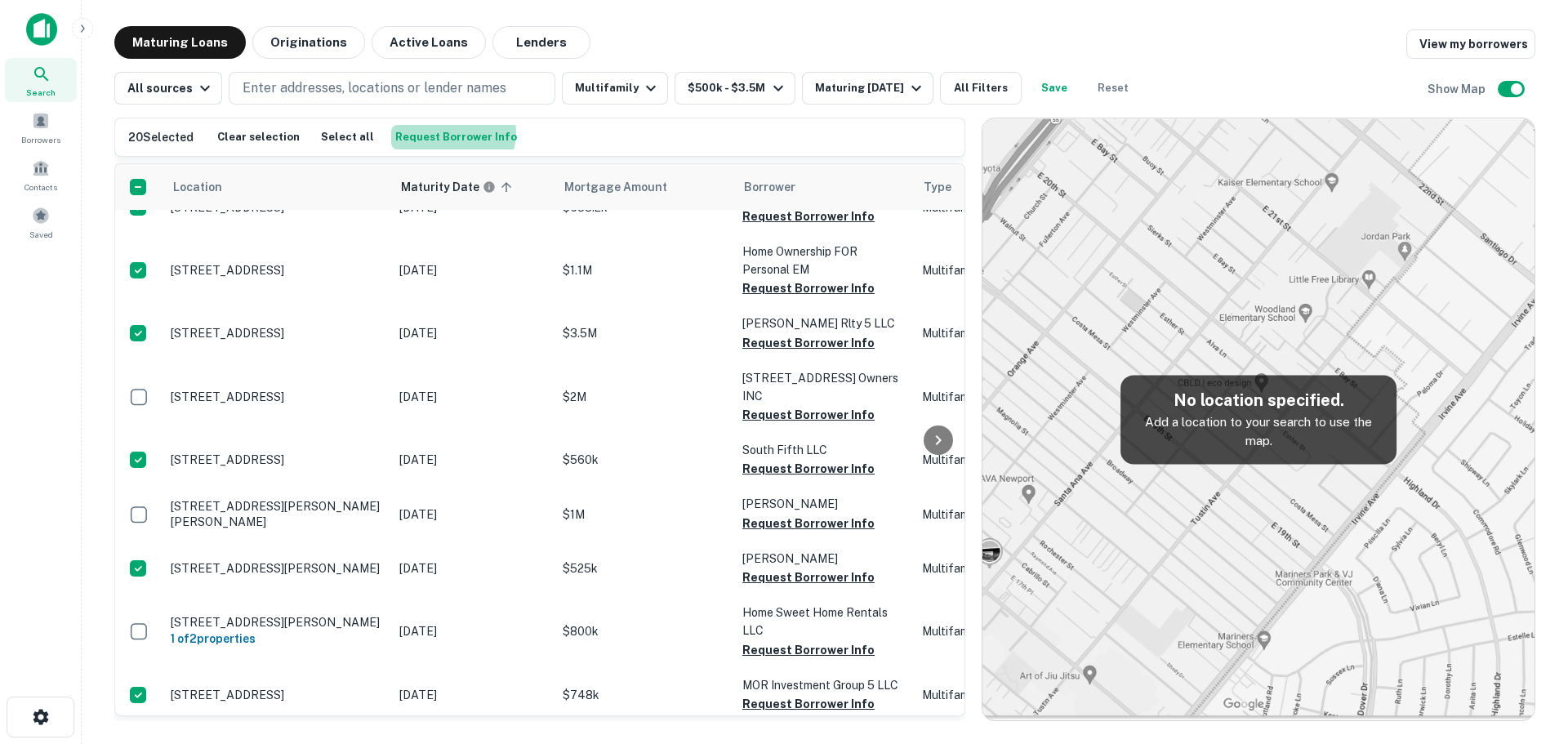
click at [440, 133] on button "Request Borrower Info" at bounding box center [456, 137] width 130 height 25
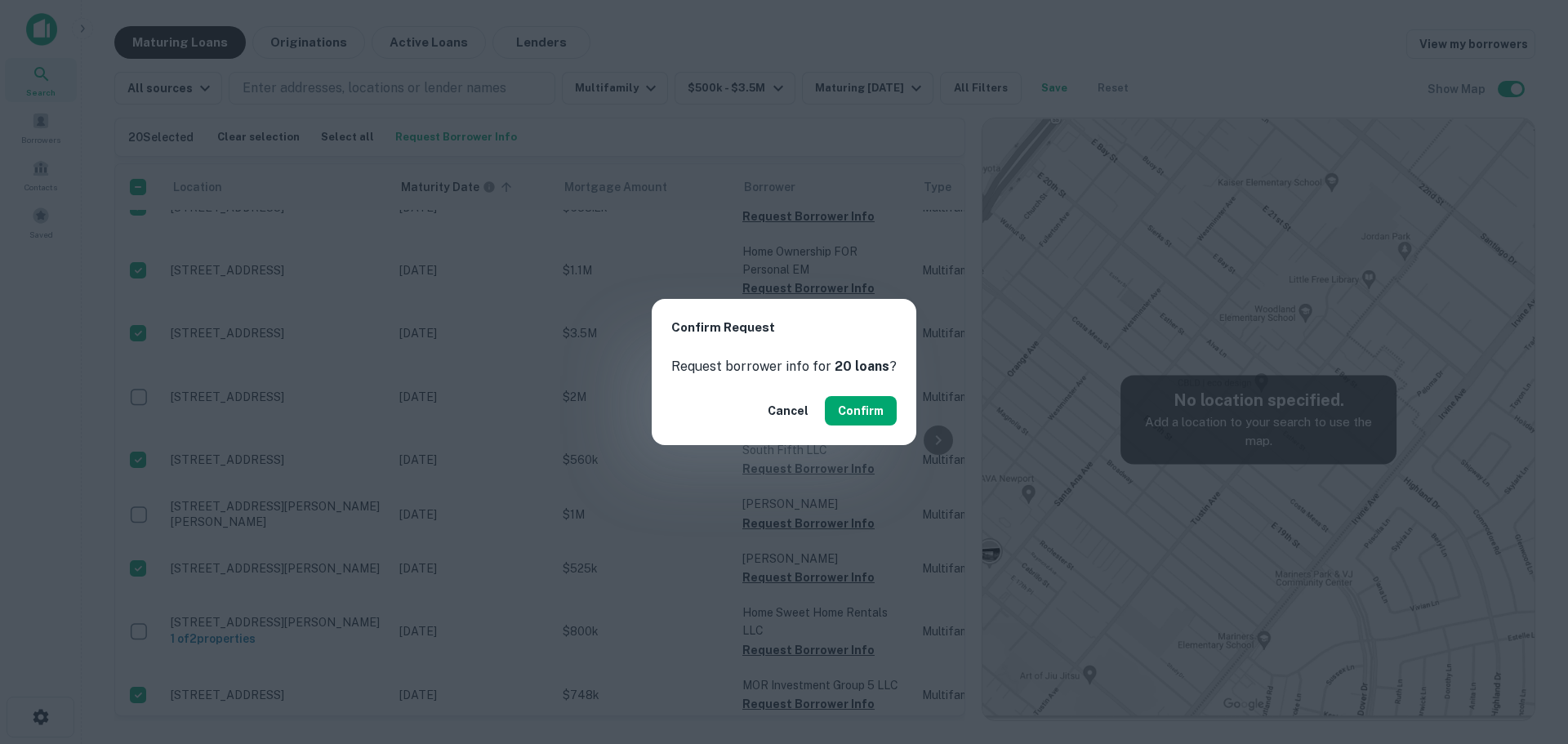
click at [866, 392] on div "Cancel Confirm" at bounding box center [784, 410] width 264 height 68
click at [866, 403] on button "Confirm" at bounding box center [860, 411] width 72 height 30
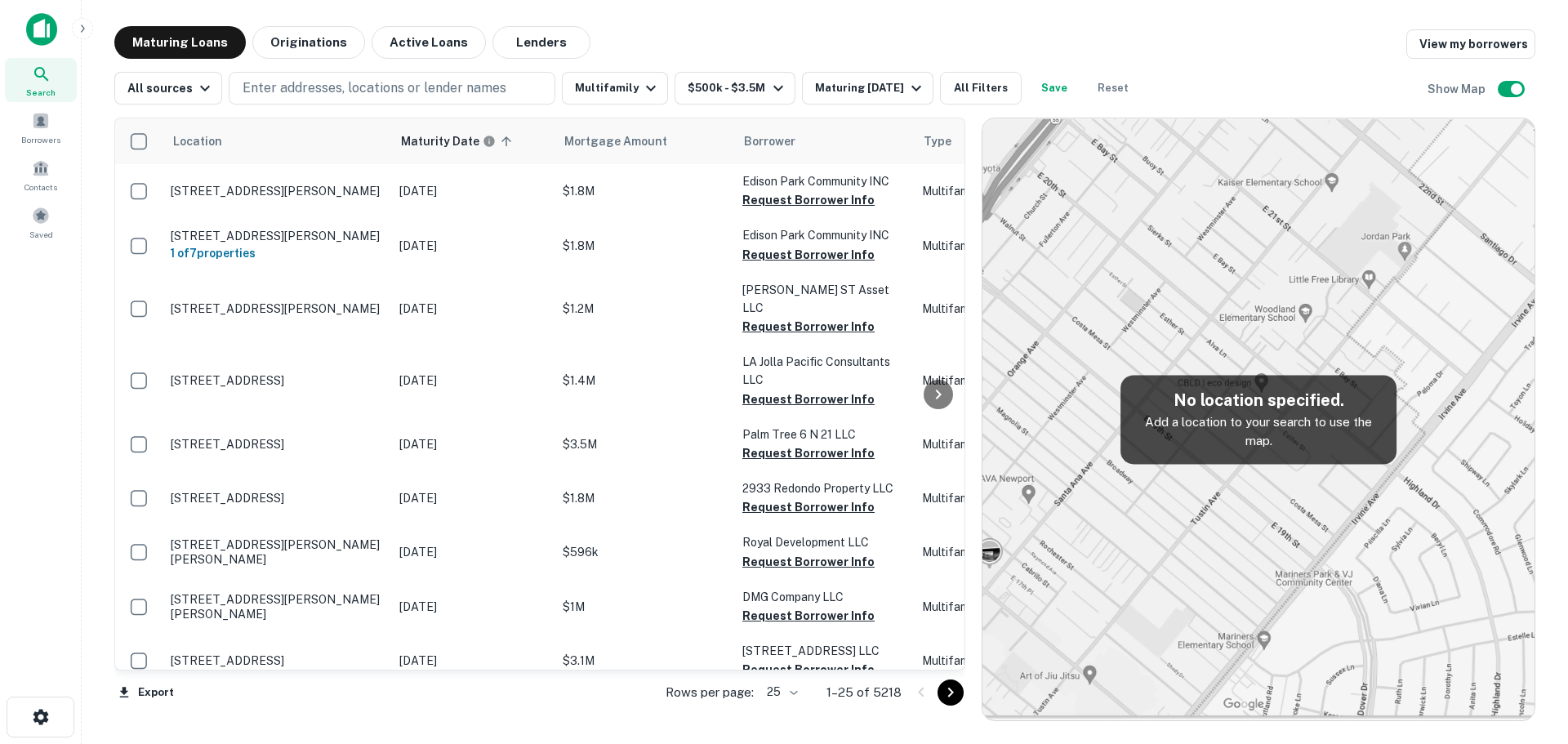
scroll to position [698, 0]
